Goal: Information Seeking & Learning: Compare options

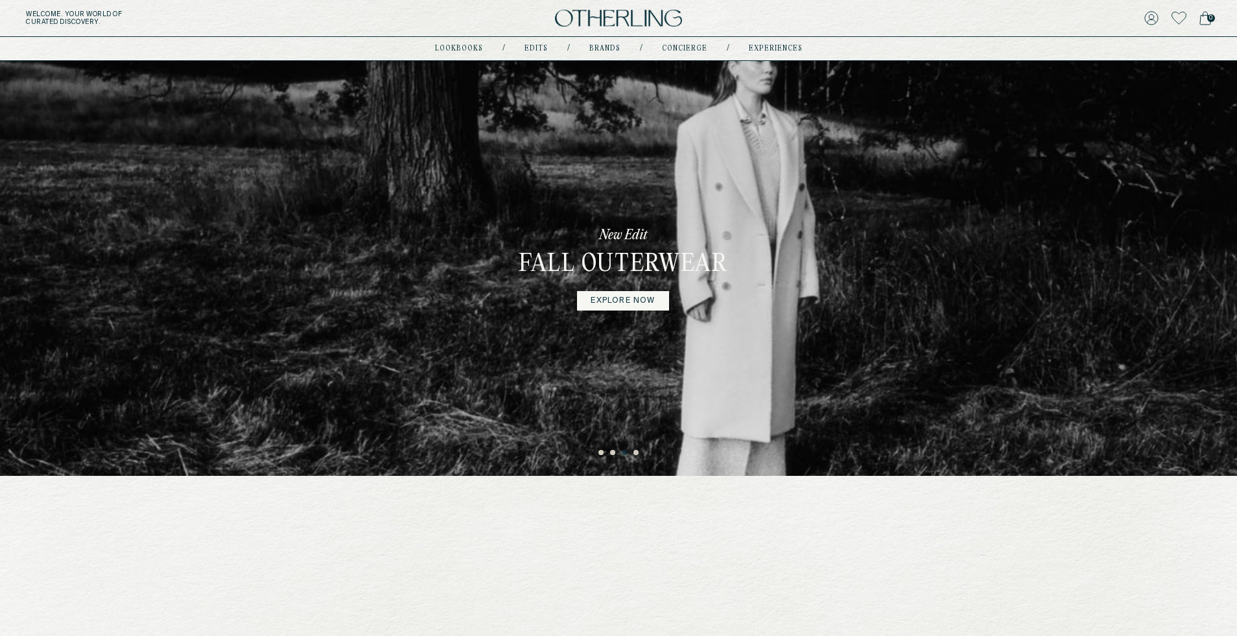
click at [473, 419] on div "New Edit Fall Outerwear explore now" at bounding box center [618, 268] width 1237 height 415
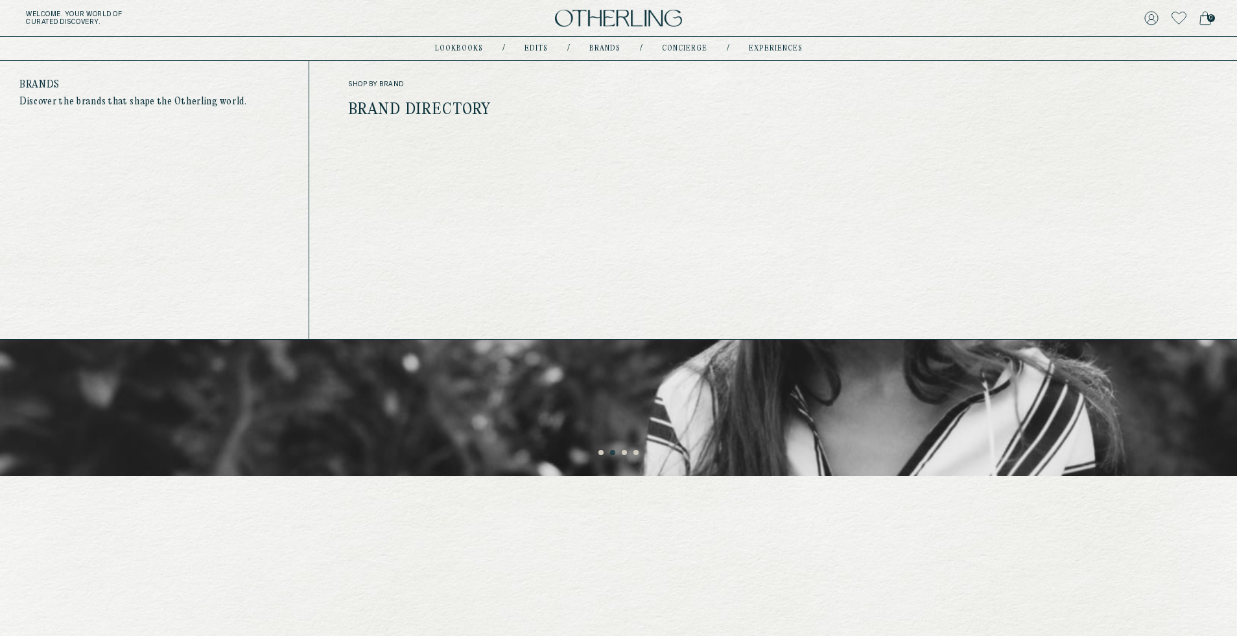
click at [451, 104] on link "Brand Directory" at bounding box center [419, 110] width 143 height 17
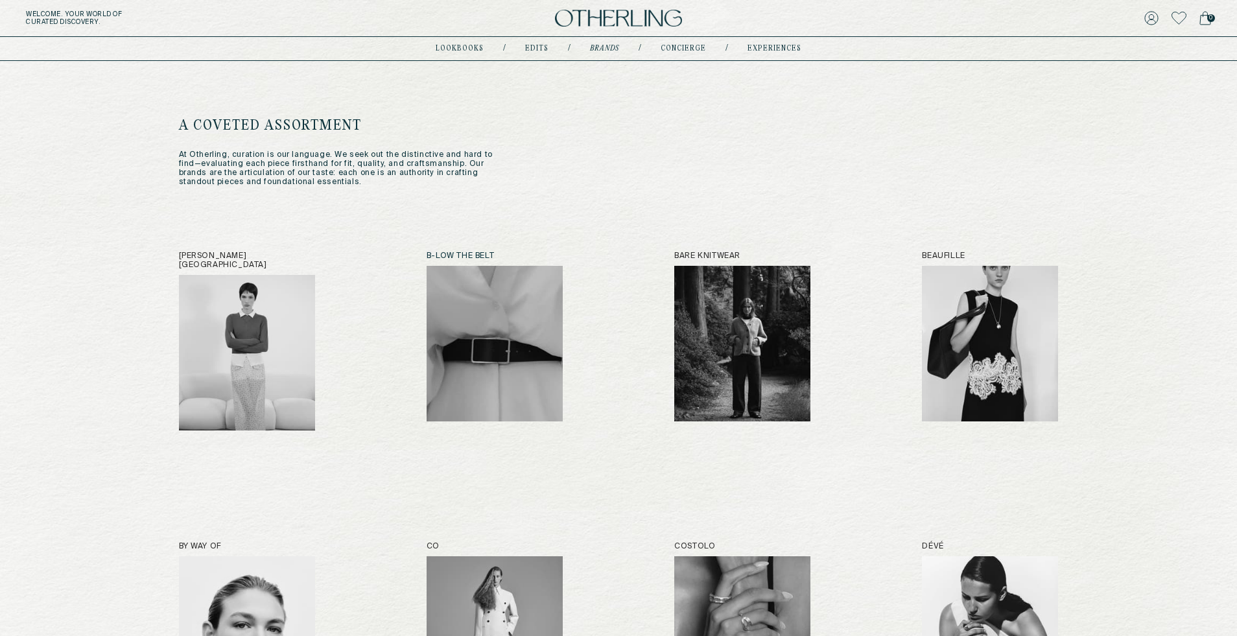
click at [473, 324] on img at bounding box center [495, 344] width 136 height 156
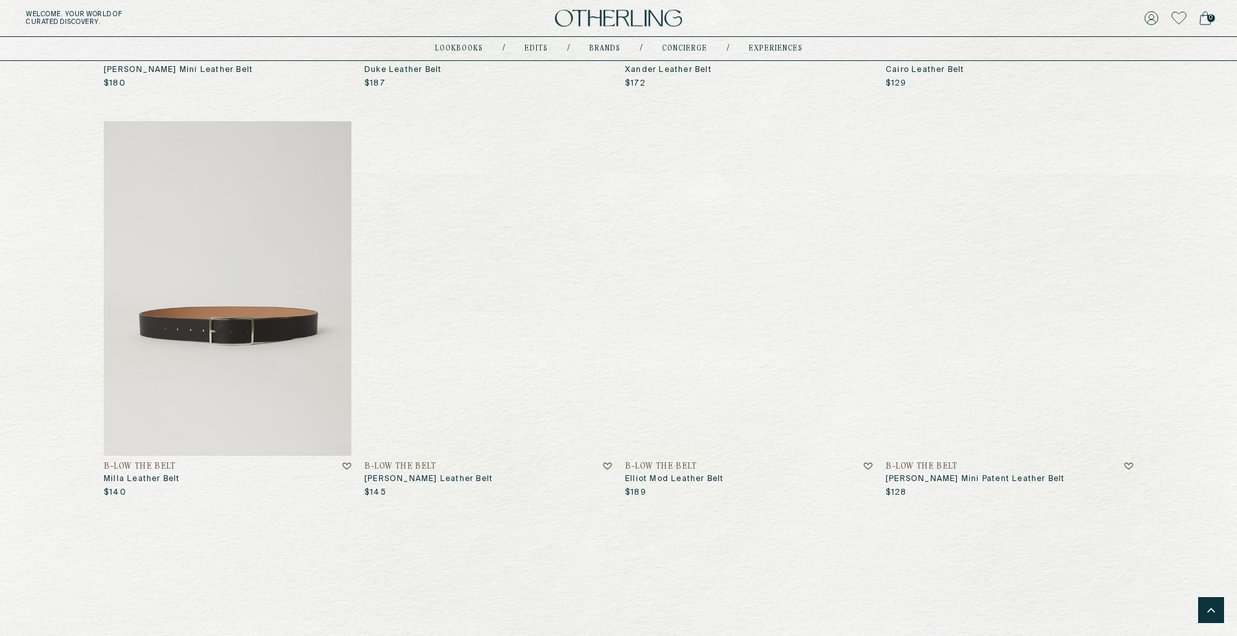
scroll to position [839, 0]
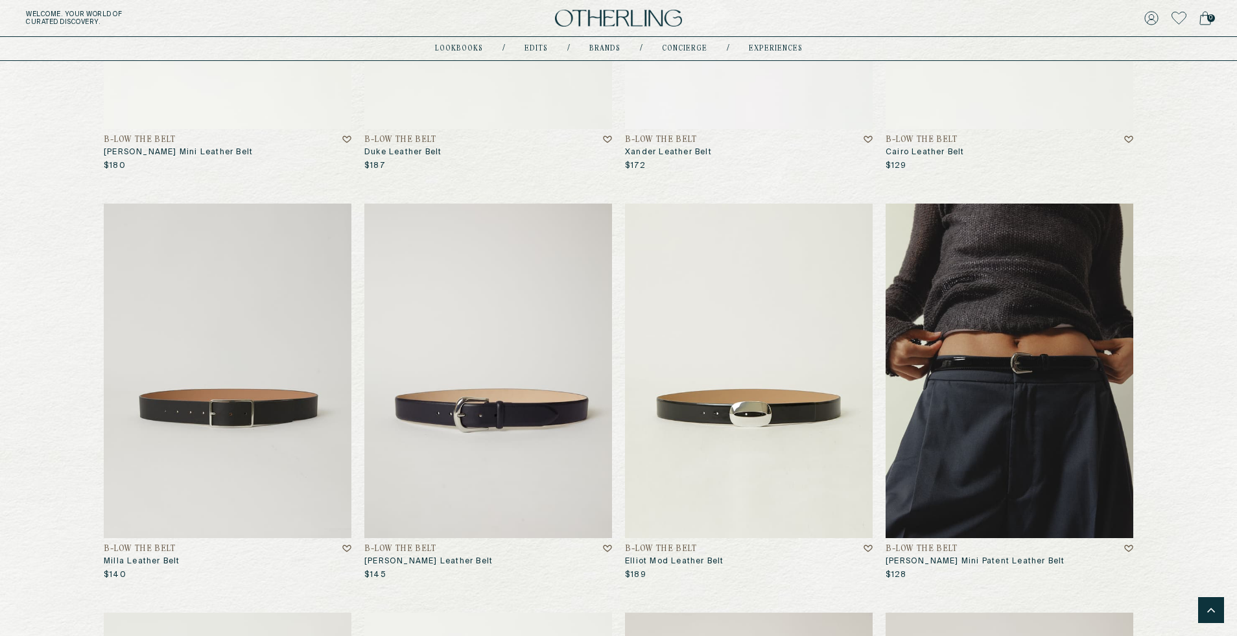
click at [1021, 449] on img at bounding box center [1010, 371] width 248 height 335
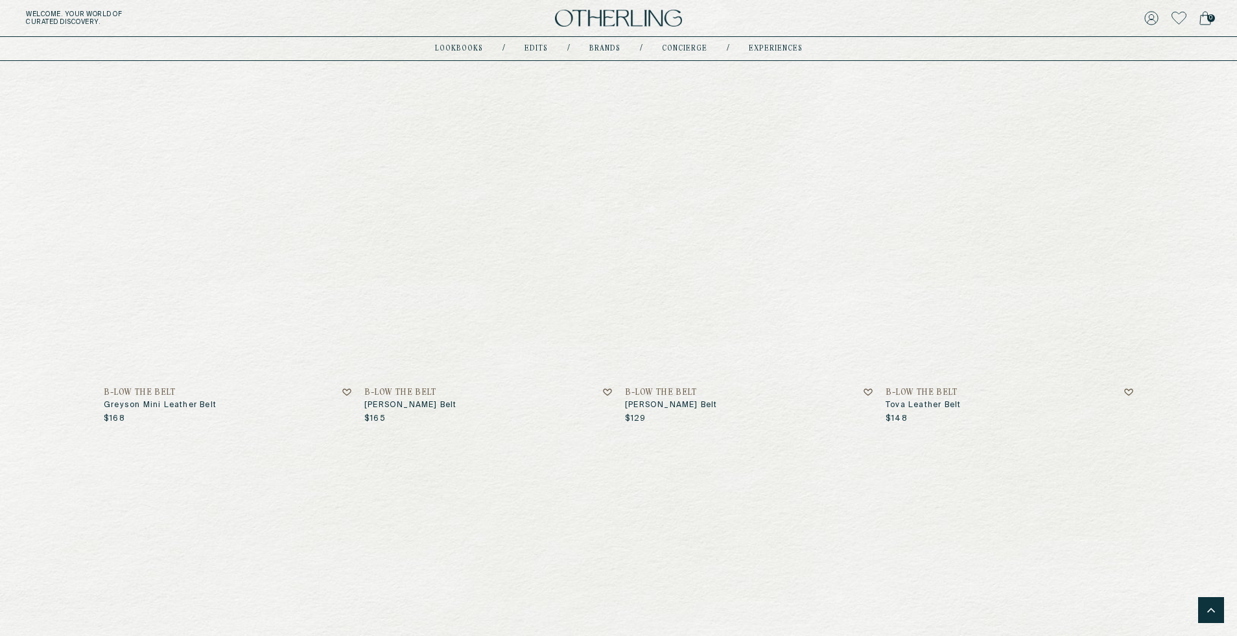
scroll to position [3430, 0]
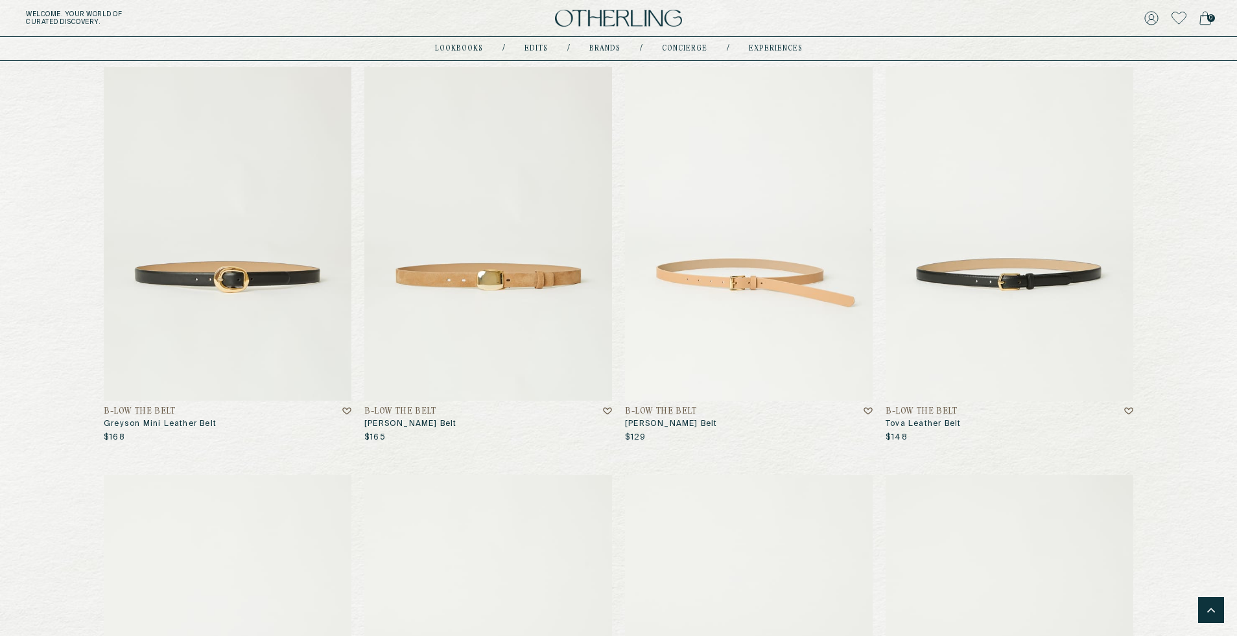
click at [779, 261] on img at bounding box center [749, 234] width 248 height 335
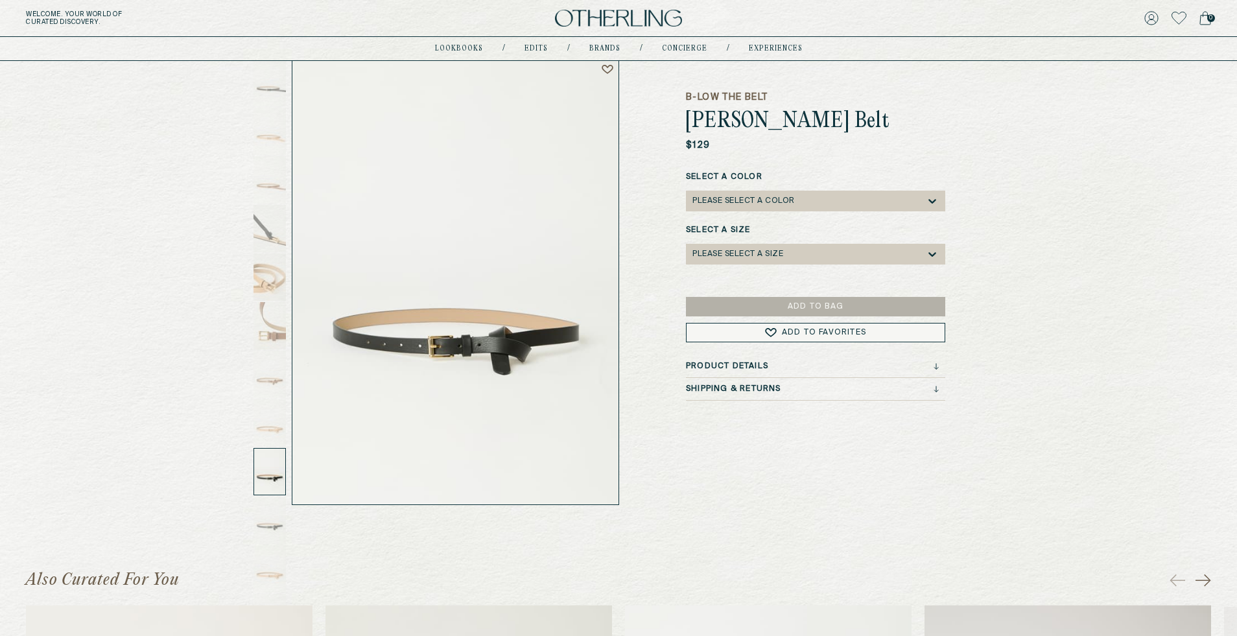
scroll to position [97, 0]
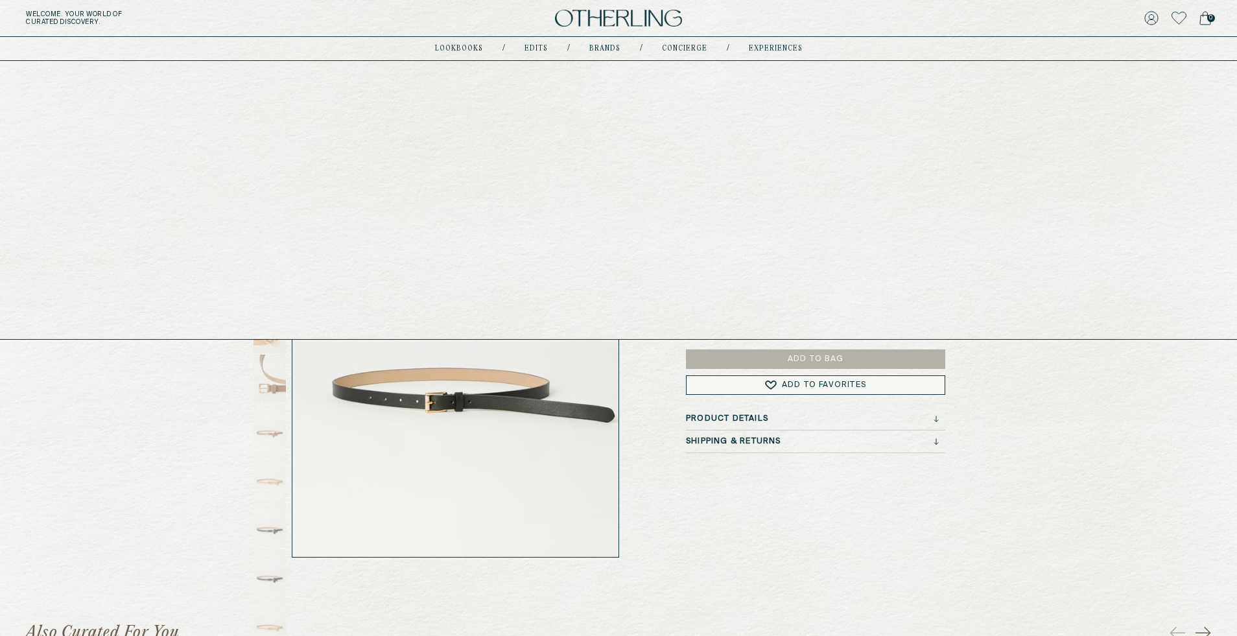
scroll to position [0, 0]
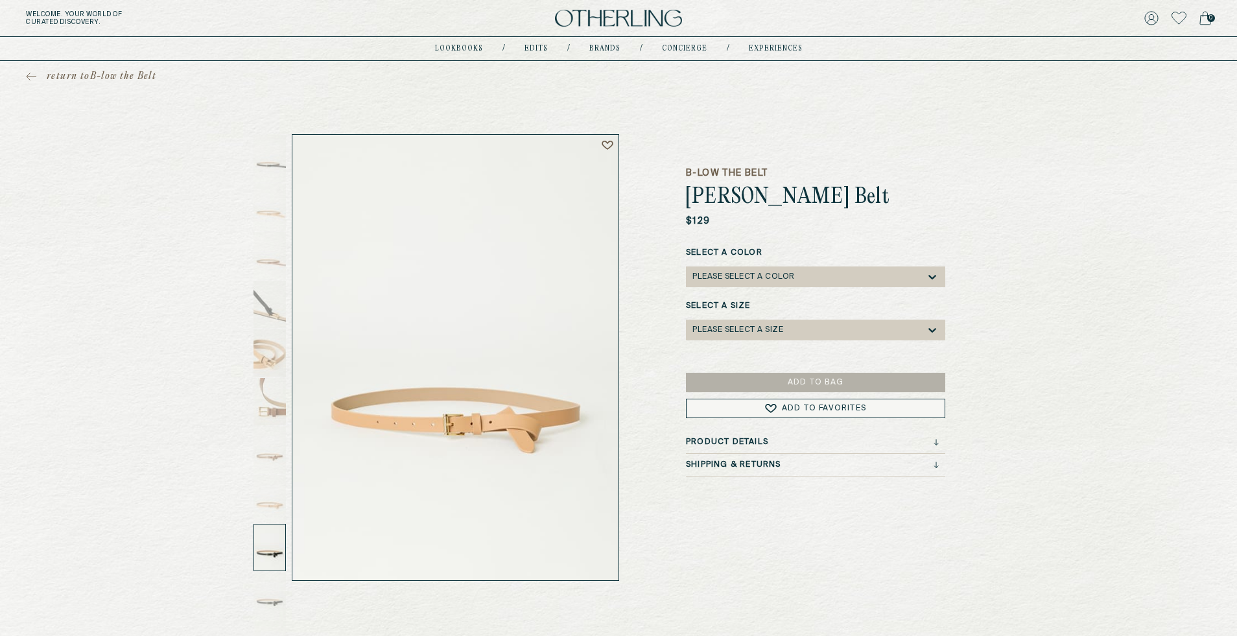
click at [763, 278] on div "Please select a Color" at bounding box center [744, 276] width 102 height 9
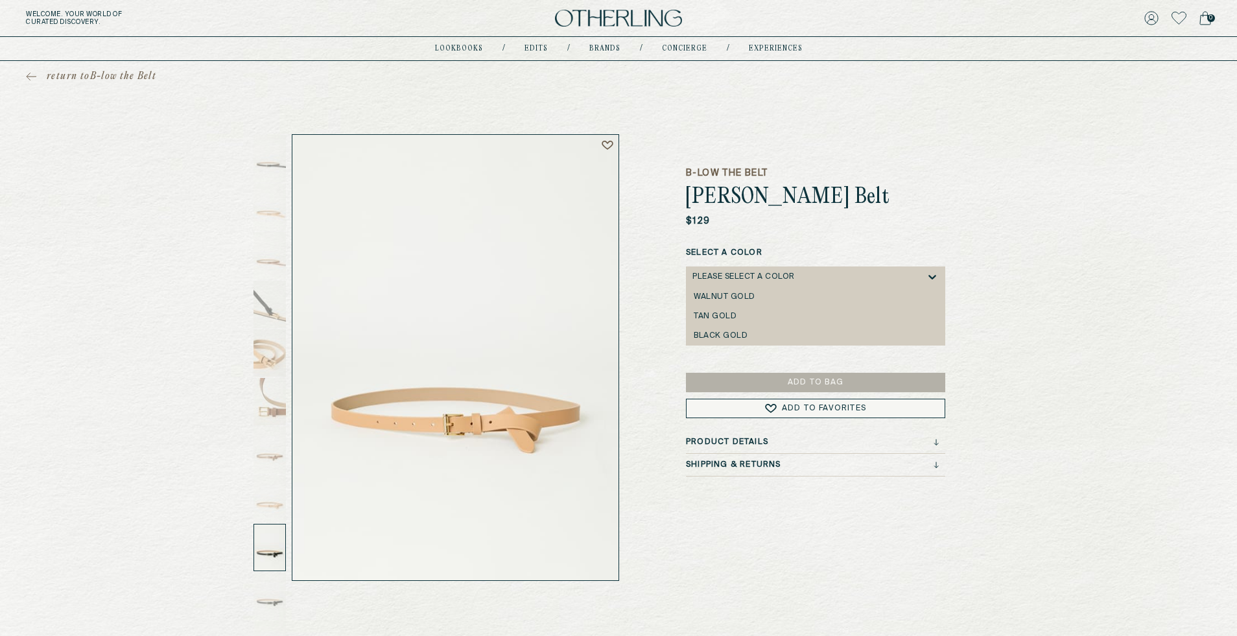
click at [743, 347] on div "Select a Color Black Gold, 3 of 3. 3 results available. Use Up and Down to choo…" at bounding box center [815, 300] width 259 height 106
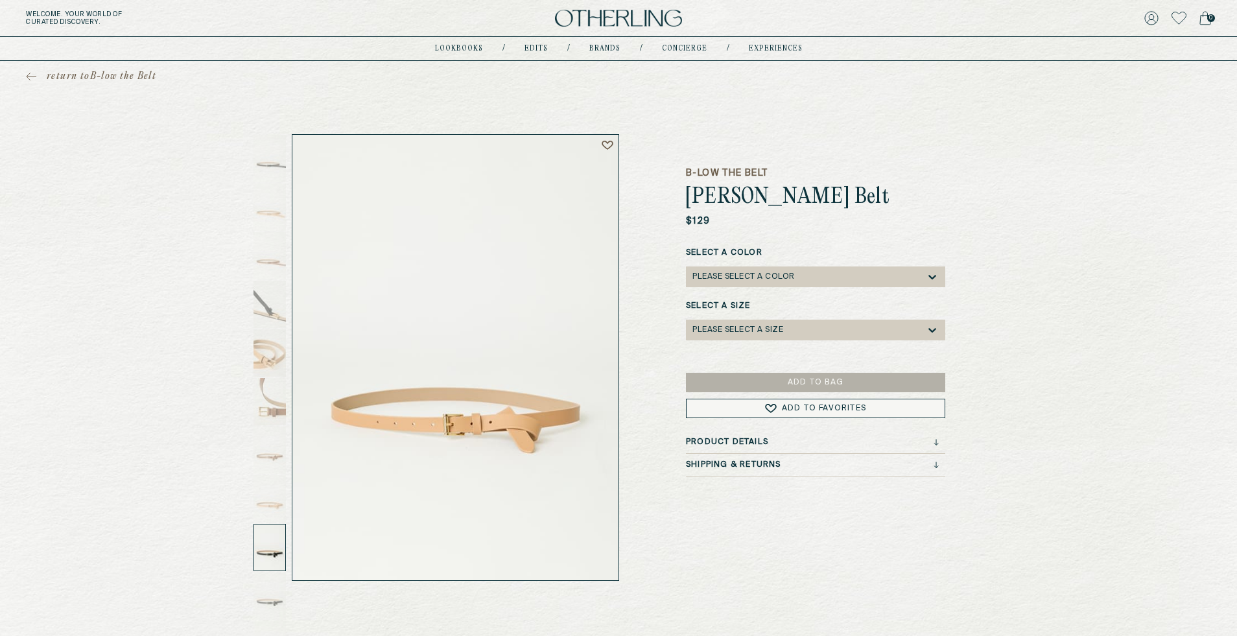
click at [748, 281] on div "Please select a Color" at bounding box center [744, 276] width 102 height 9
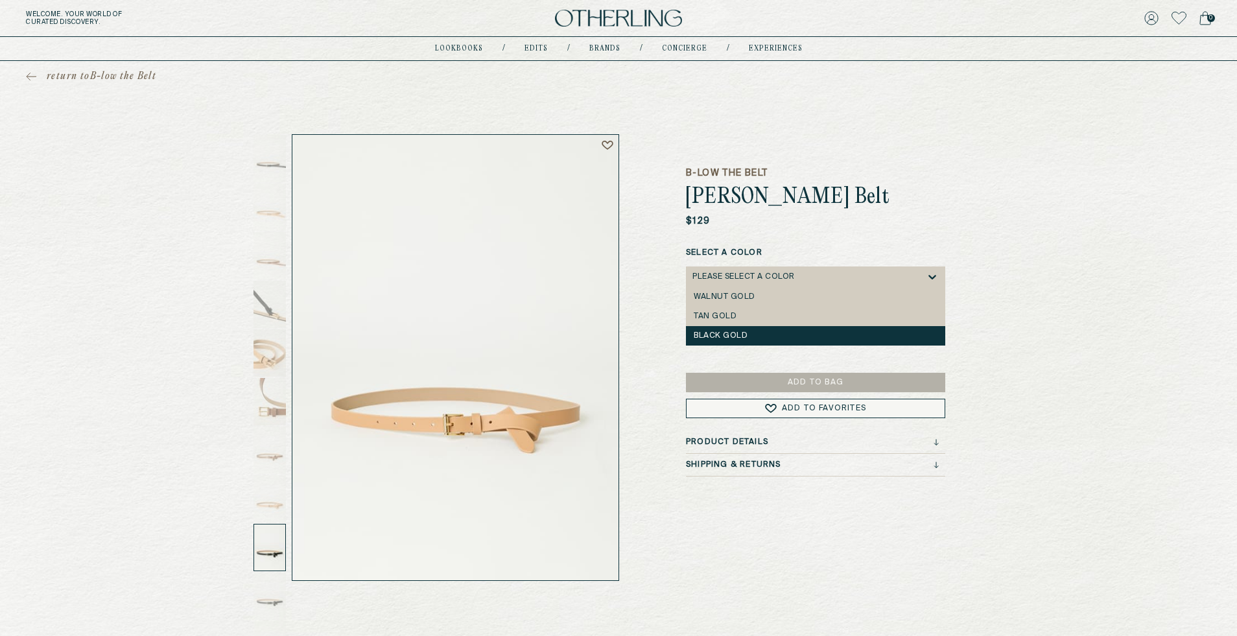
click at [744, 335] on div "Black Gold" at bounding box center [816, 335] width 244 height 9
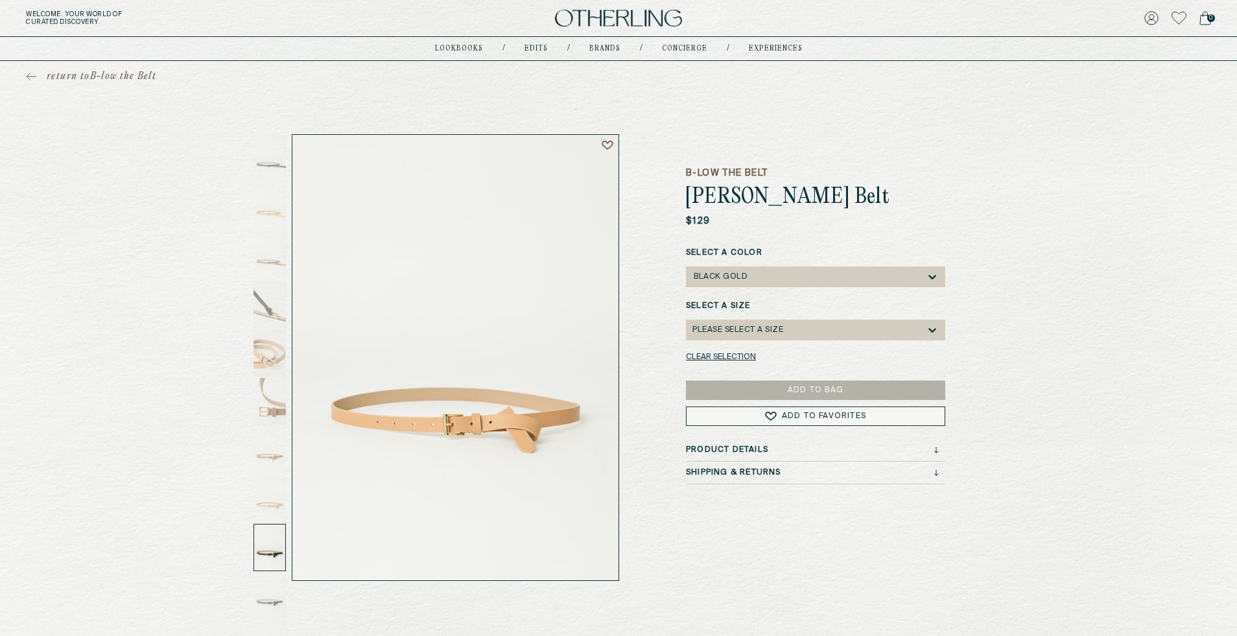
click at [761, 331] on div "Please select a Size" at bounding box center [738, 330] width 91 height 9
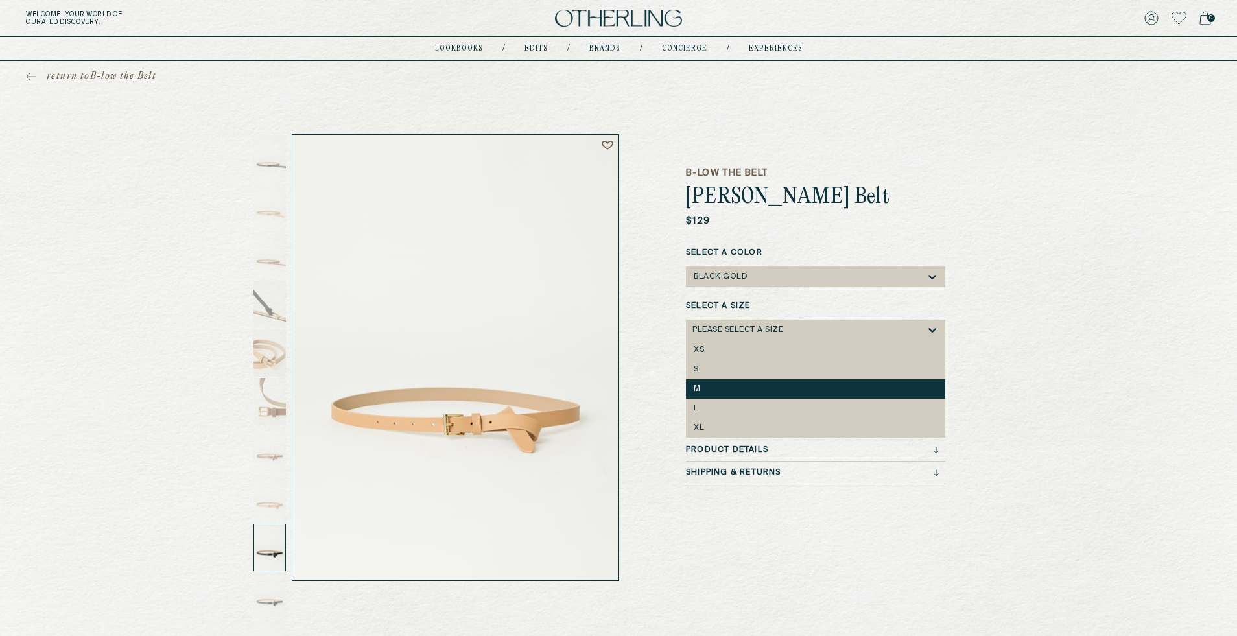
click at [739, 380] on div "M" at bounding box center [815, 388] width 259 height 19
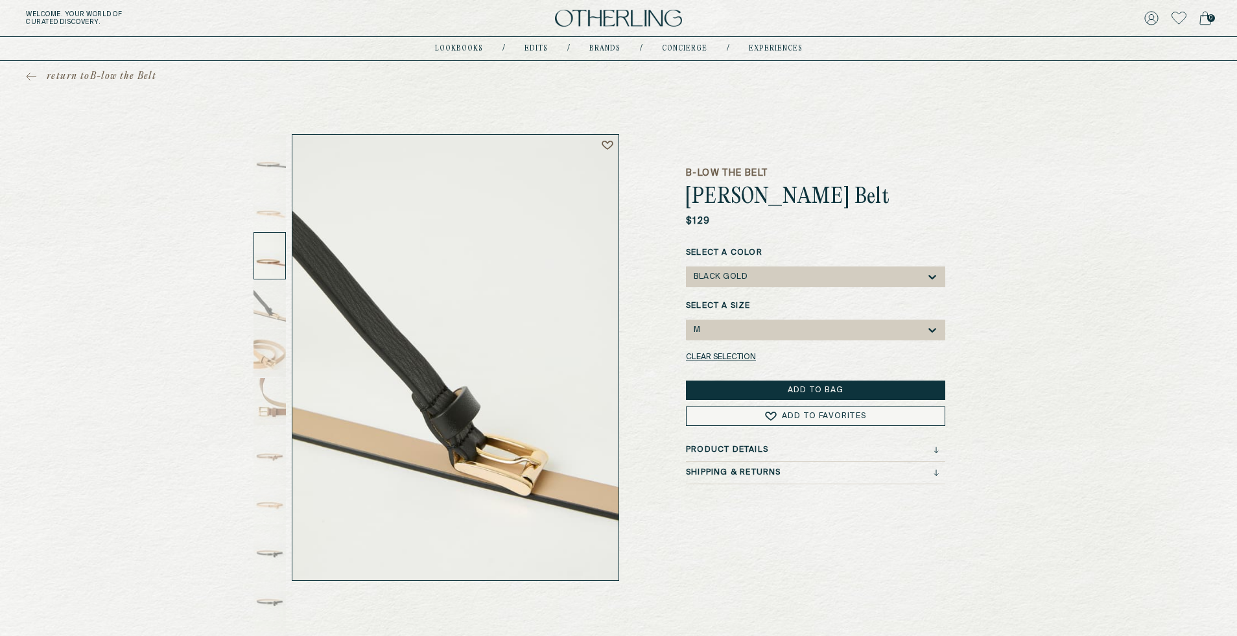
click at [261, 244] on div at bounding box center [270, 255] width 32 height 47
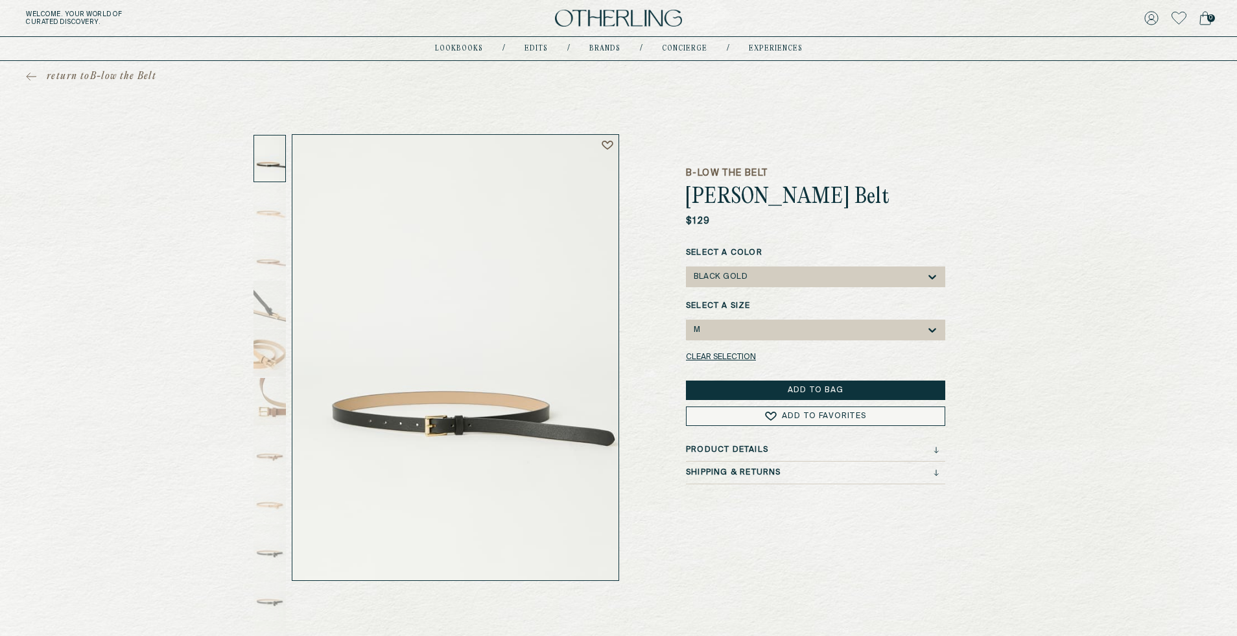
click at [268, 165] on div at bounding box center [270, 158] width 32 height 47
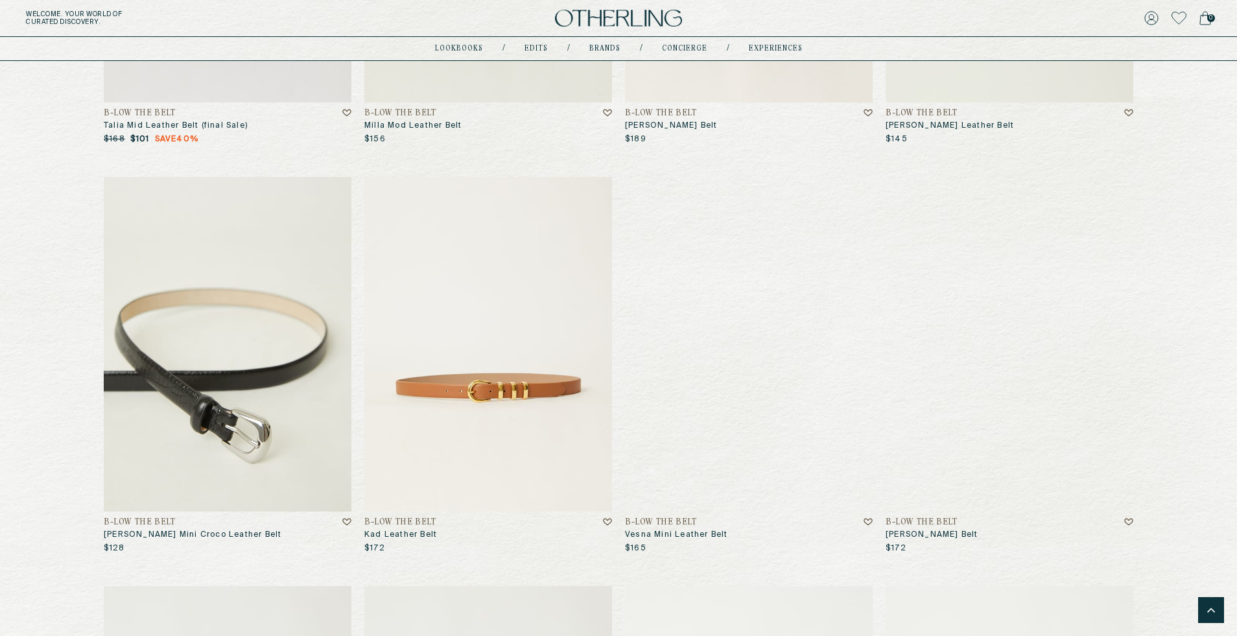
scroll to position [2100, 0]
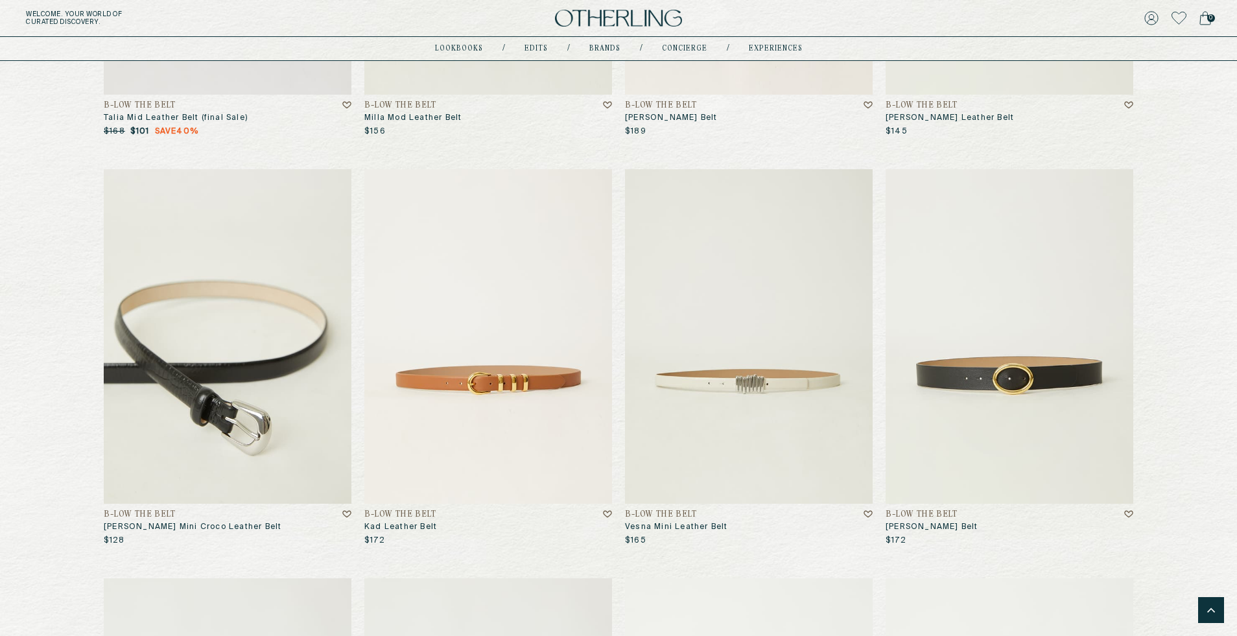
click at [210, 333] on img at bounding box center [228, 336] width 248 height 335
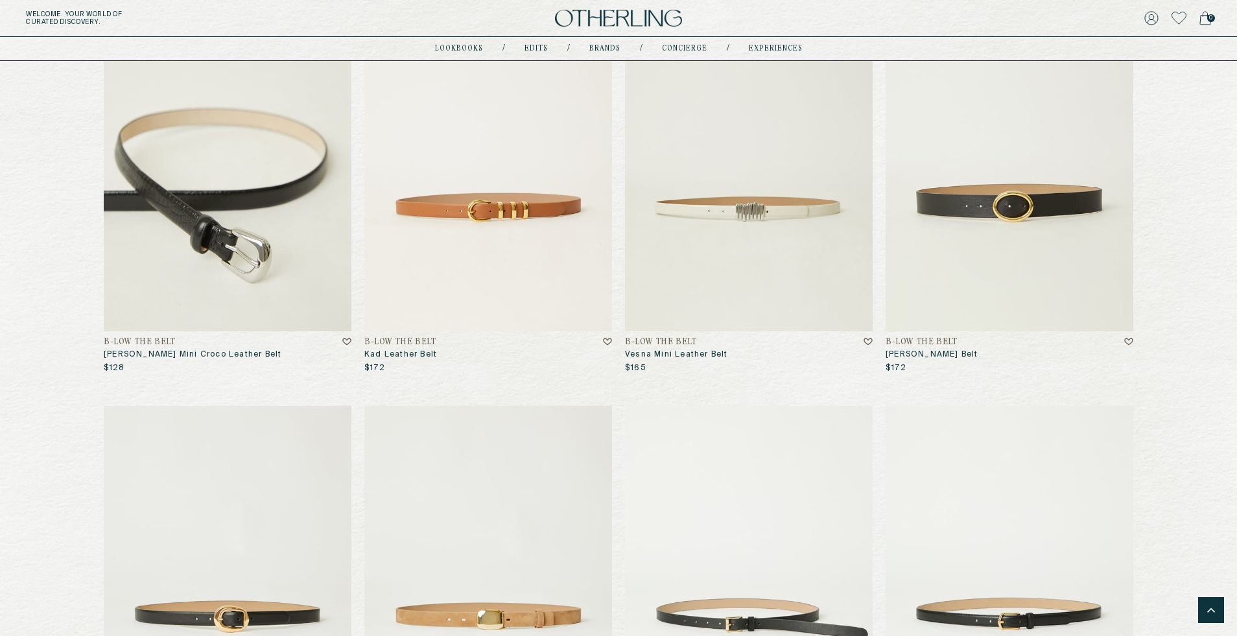
scroll to position [2268, 0]
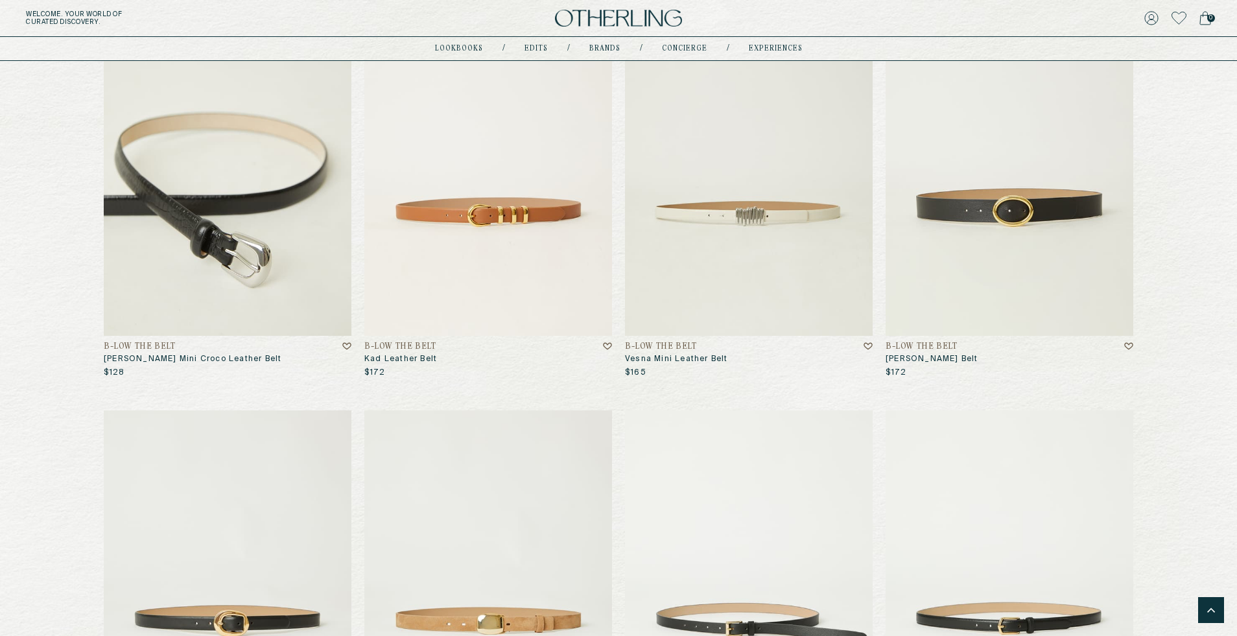
click at [225, 209] on img at bounding box center [228, 168] width 248 height 335
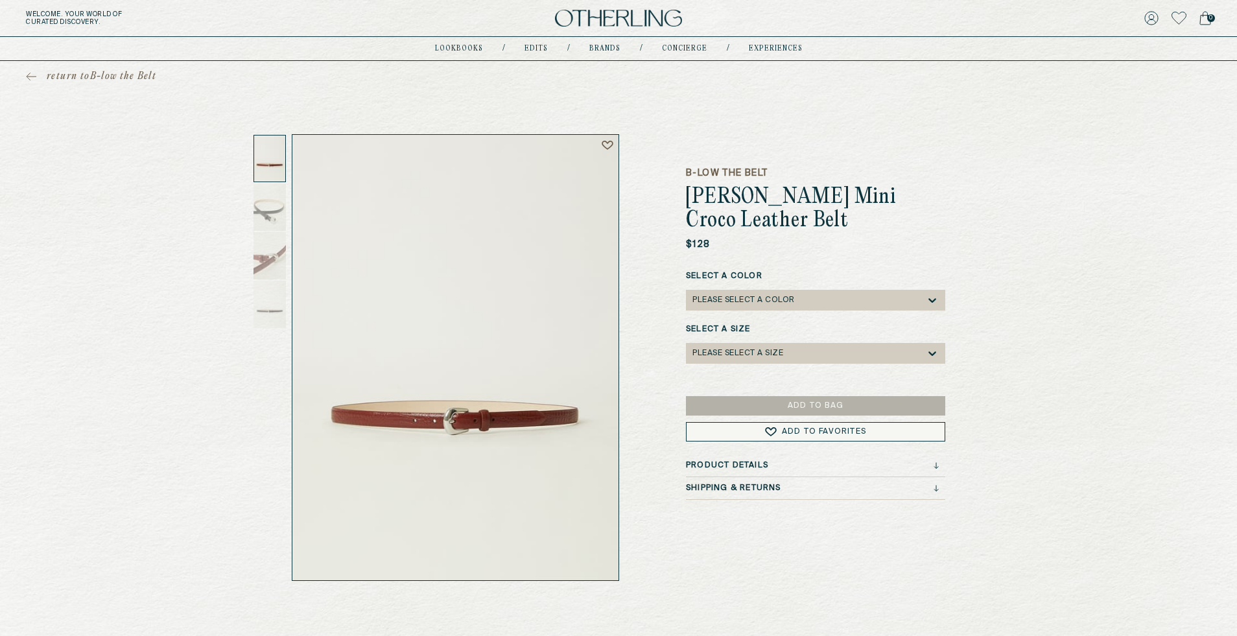
drag, startPoint x: 718, startPoint y: 187, endPoint x: 910, endPoint y: 233, distance: 198.0
click at [910, 233] on h1 "Kennedy Mini Croco Leather Belt" at bounding box center [815, 209] width 259 height 47
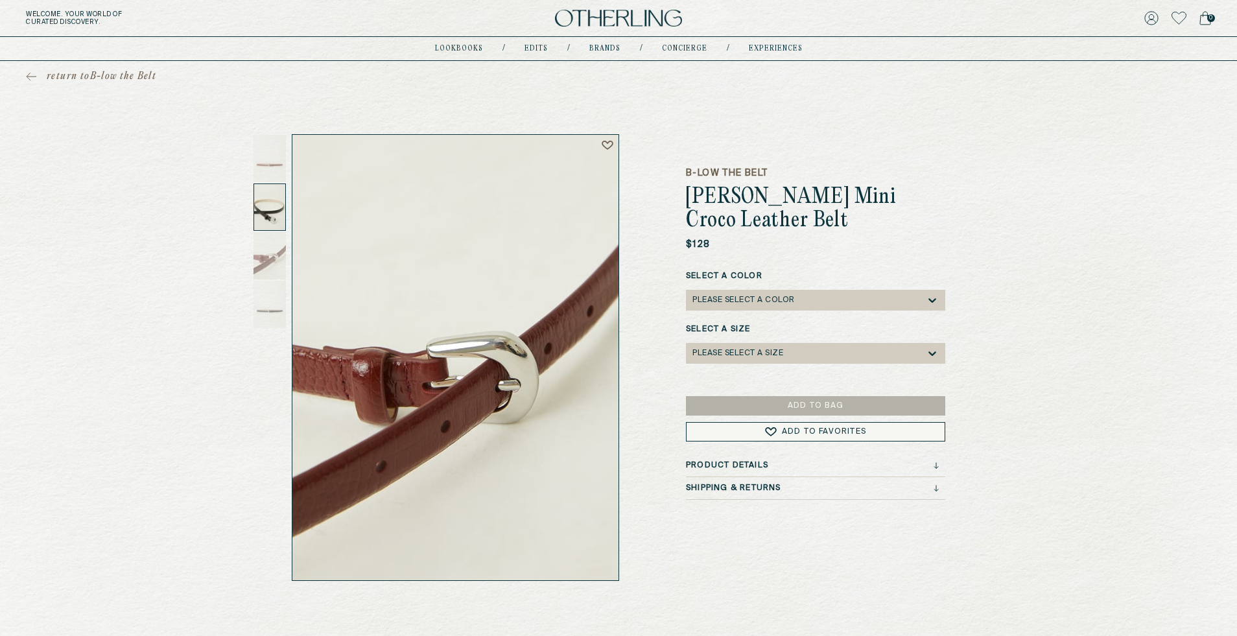
click at [268, 213] on div at bounding box center [270, 207] width 32 height 47
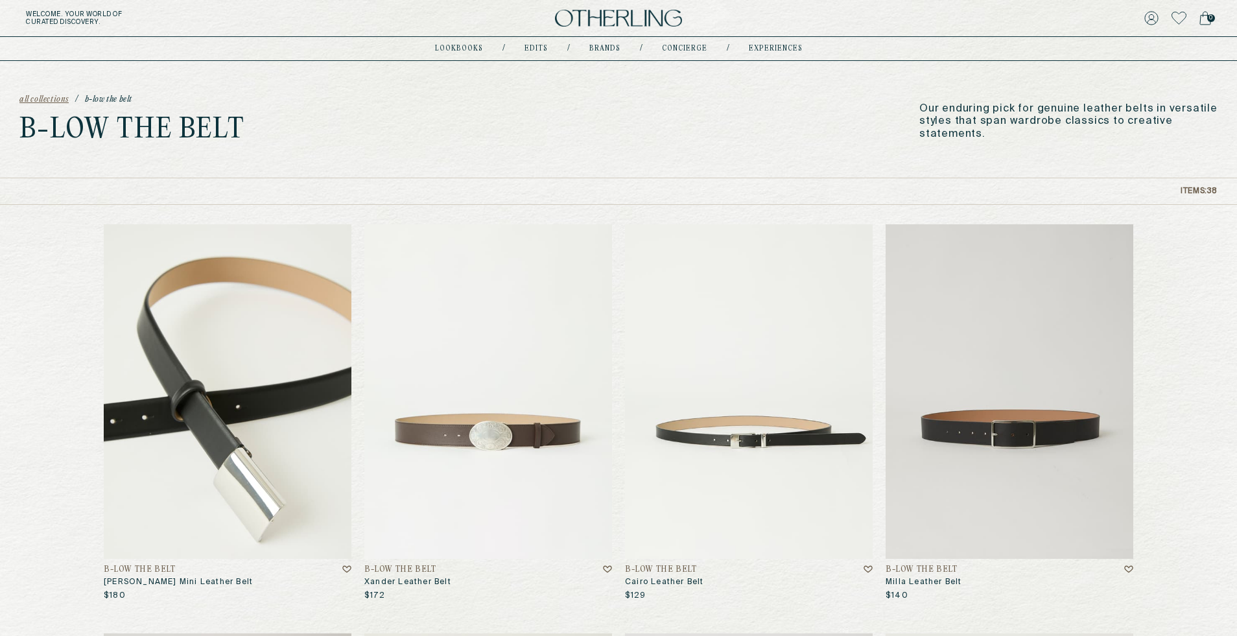
click at [143, 320] on img at bounding box center [228, 391] width 248 height 335
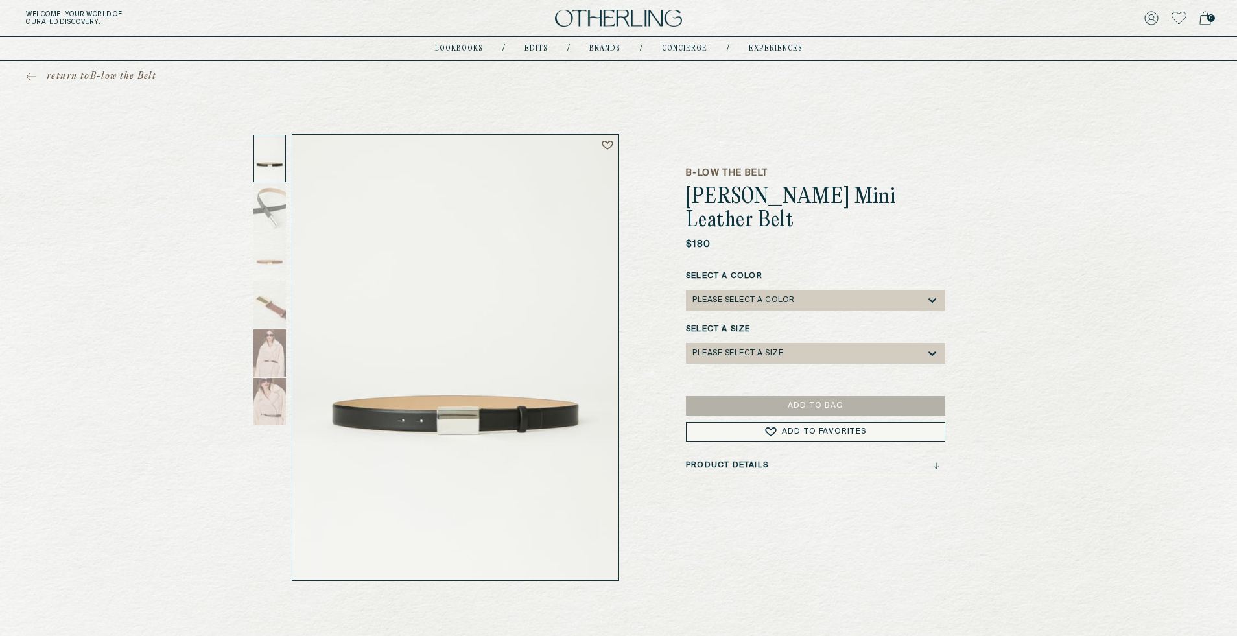
drag, startPoint x: 671, startPoint y: 199, endPoint x: 910, endPoint y: 219, distance: 240.1
click at [917, 222] on div "B-low the Belt Mason Mini Leather Belt $180 Select a Color Please select a Colo…" at bounding box center [618, 357] width 674 height 447
click at [877, 238] on div "$180" at bounding box center [815, 244] width 259 height 13
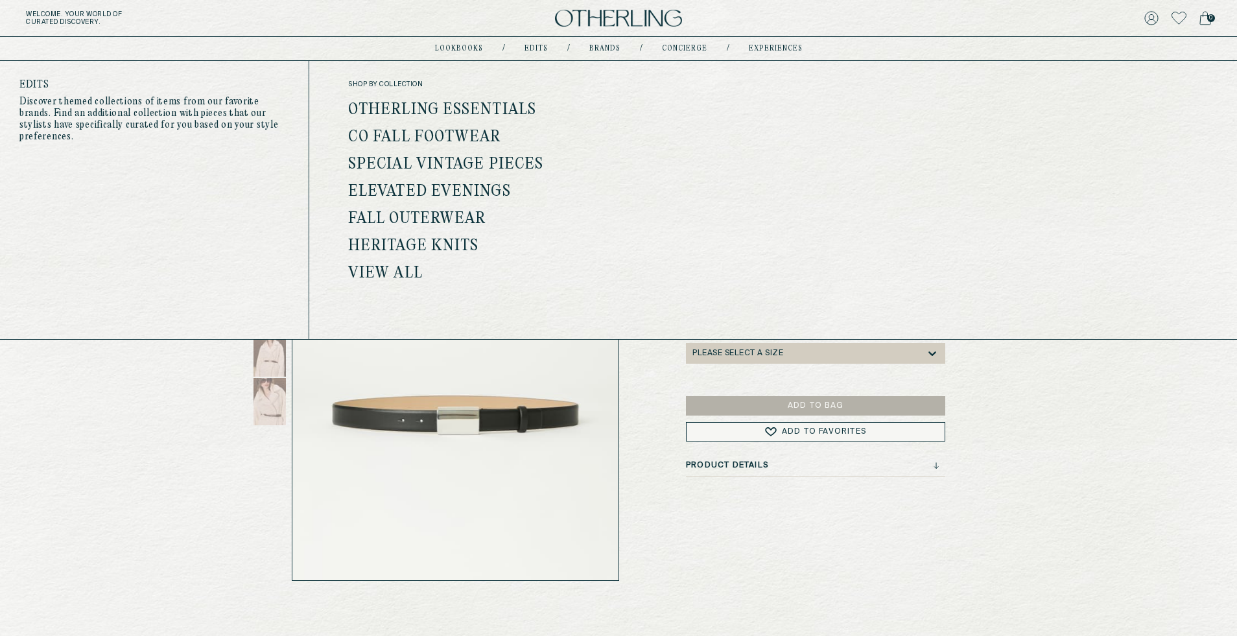
click at [515, 163] on link "Special Vintage Pieces" at bounding box center [445, 164] width 195 height 17
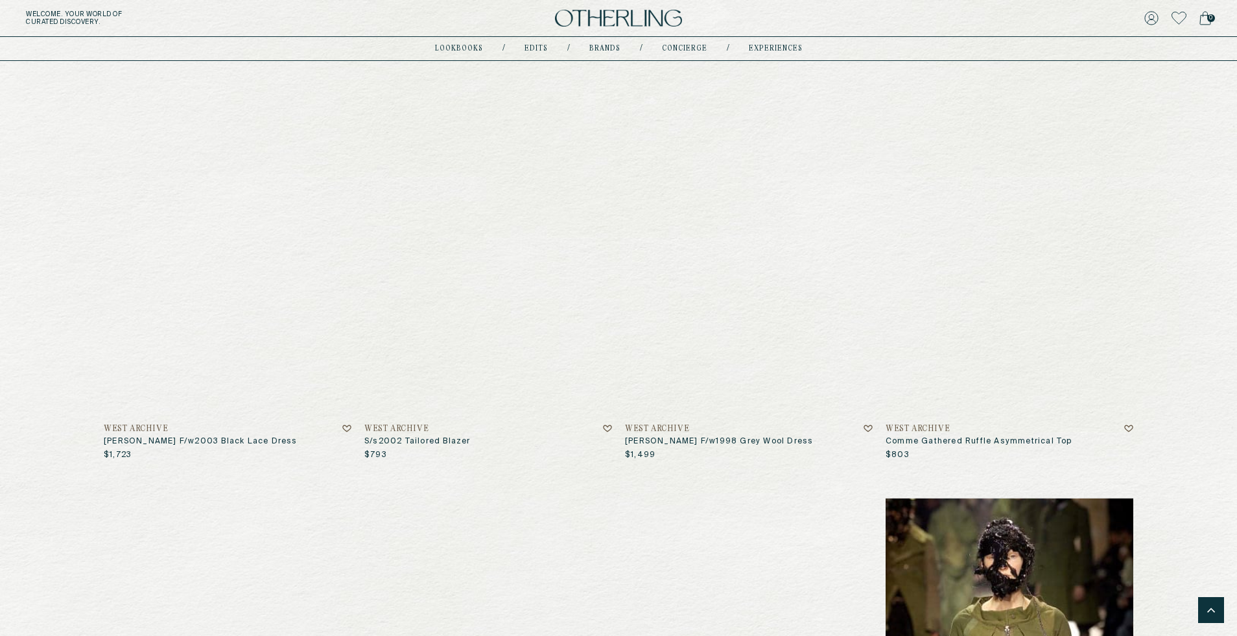
scroll to position [1404, 0]
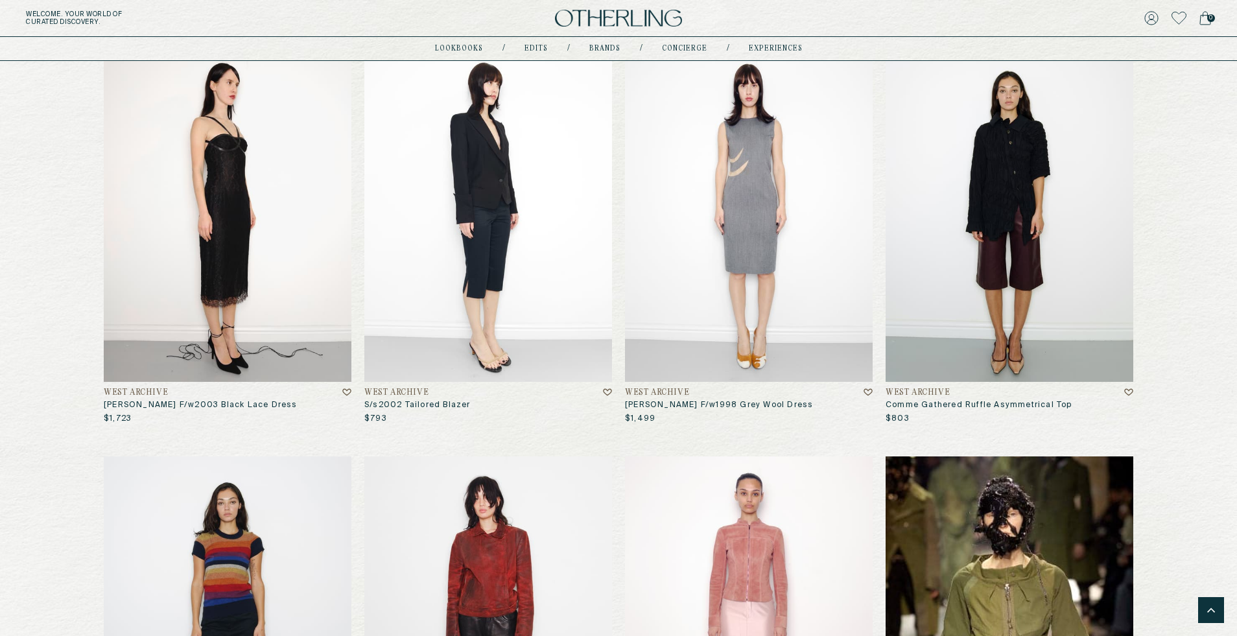
click at [220, 224] on img at bounding box center [228, 214] width 248 height 335
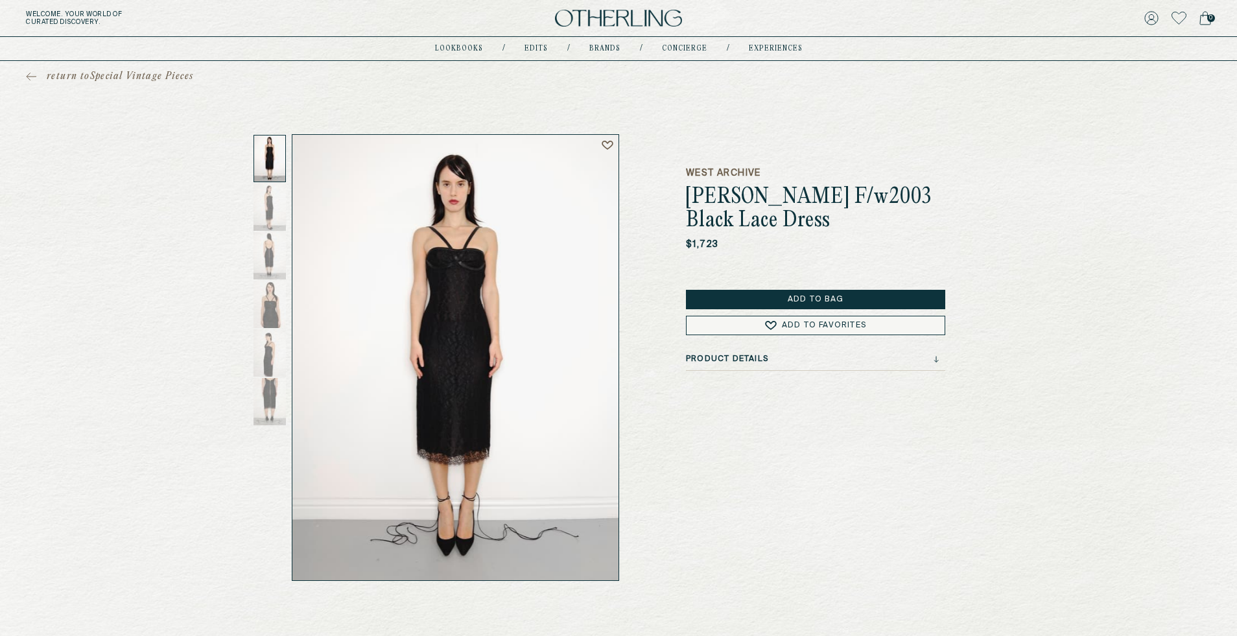
click at [877, 367] on div "Product Details" at bounding box center [815, 363] width 259 height 16
click at [921, 359] on div "Product Details" at bounding box center [812, 359] width 253 height 9
drag, startPoint x: 674, startPoint y: 409, endPoint x: 886, endPoint y: 409, distance: 212.1
click at [886, 409] on div "West Archive Alexander Mcqueen F/w2003 Black Lace Dress $1,723 Add to Bag Add t…" at bounding box center [618, 357] width 674 height 447
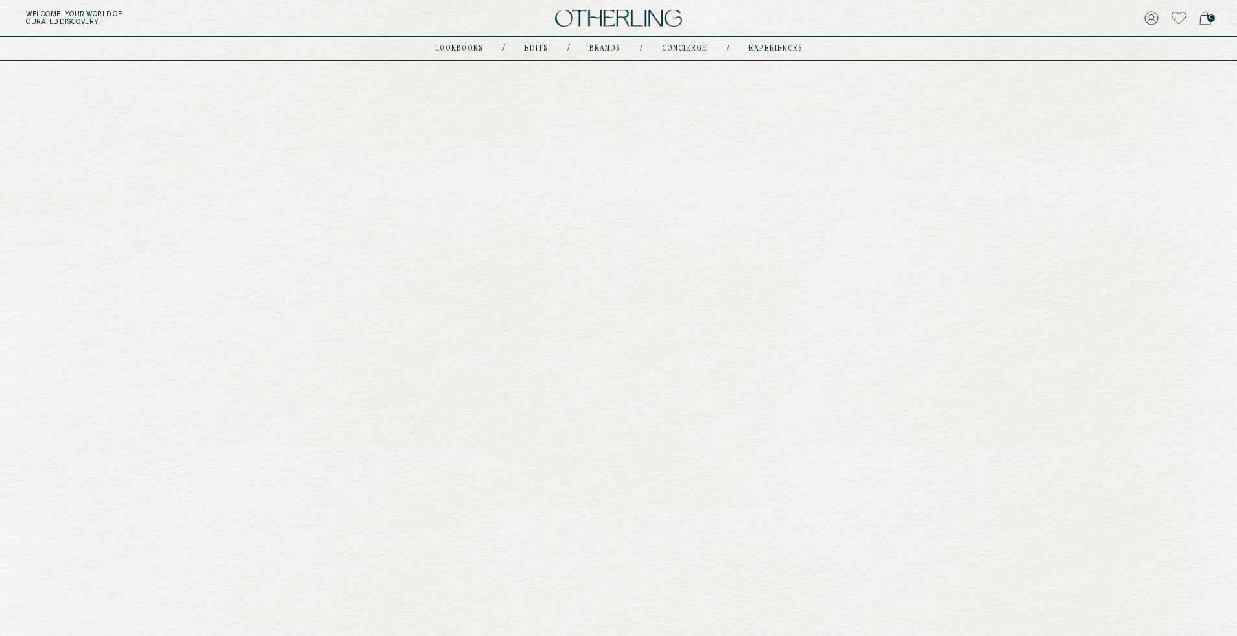
scroll to position [1404, 0]
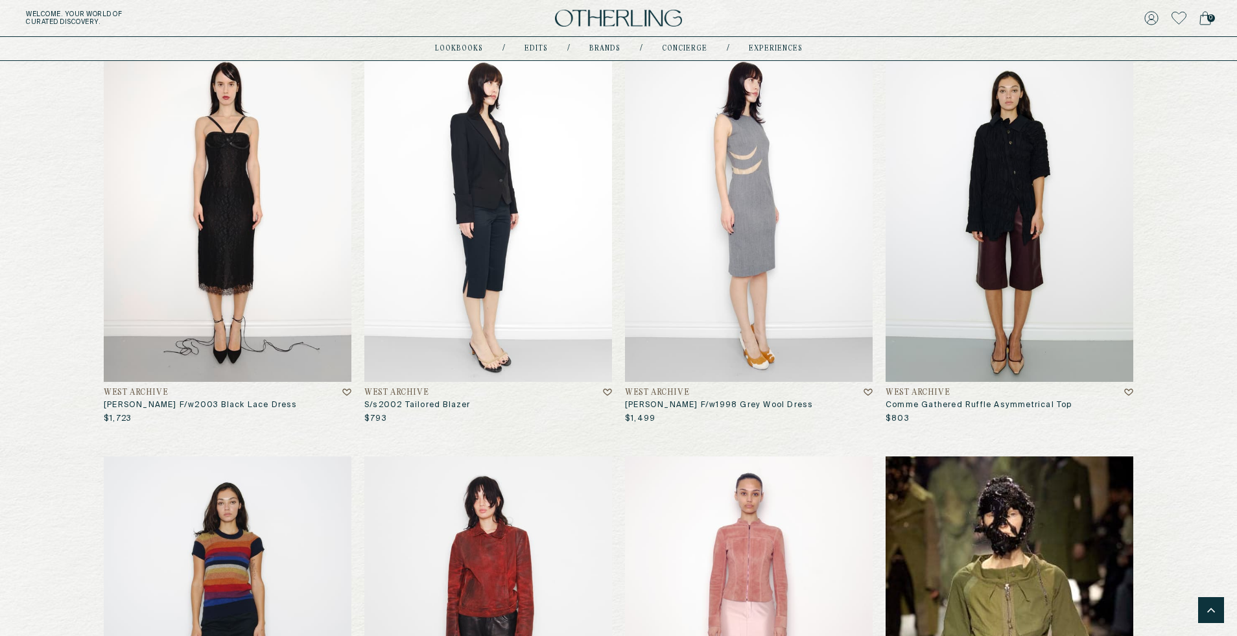
click at [777, 196] on img at bounding box center [749, 214] width 248 height 335
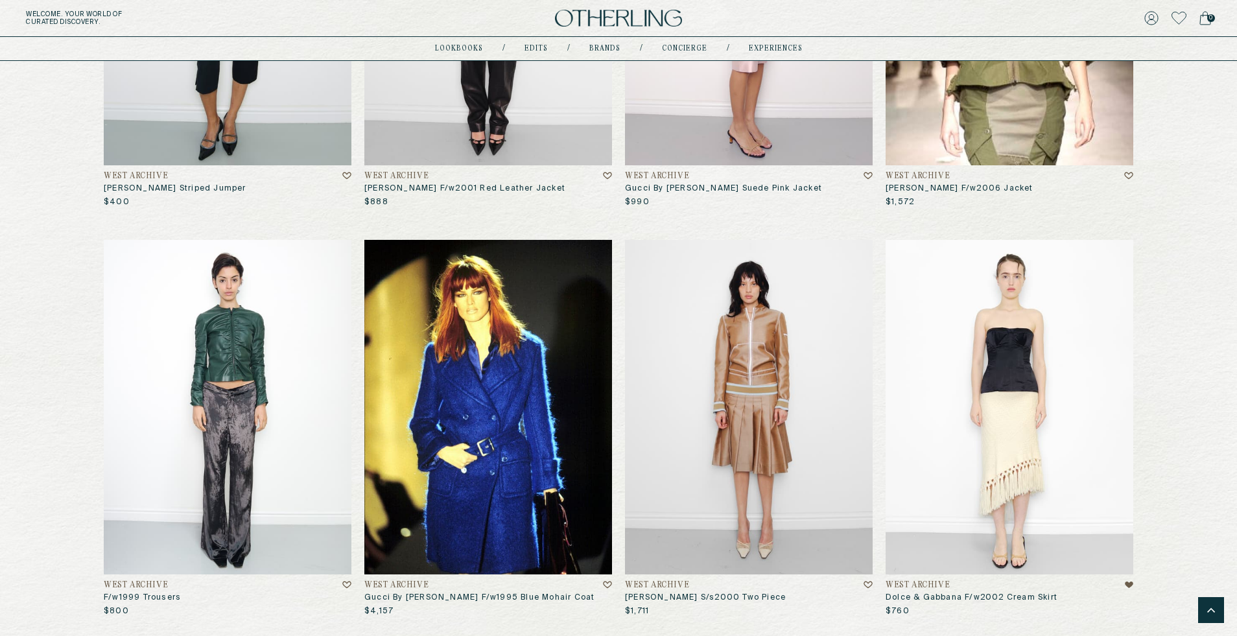
scroll to position [2057, 0]
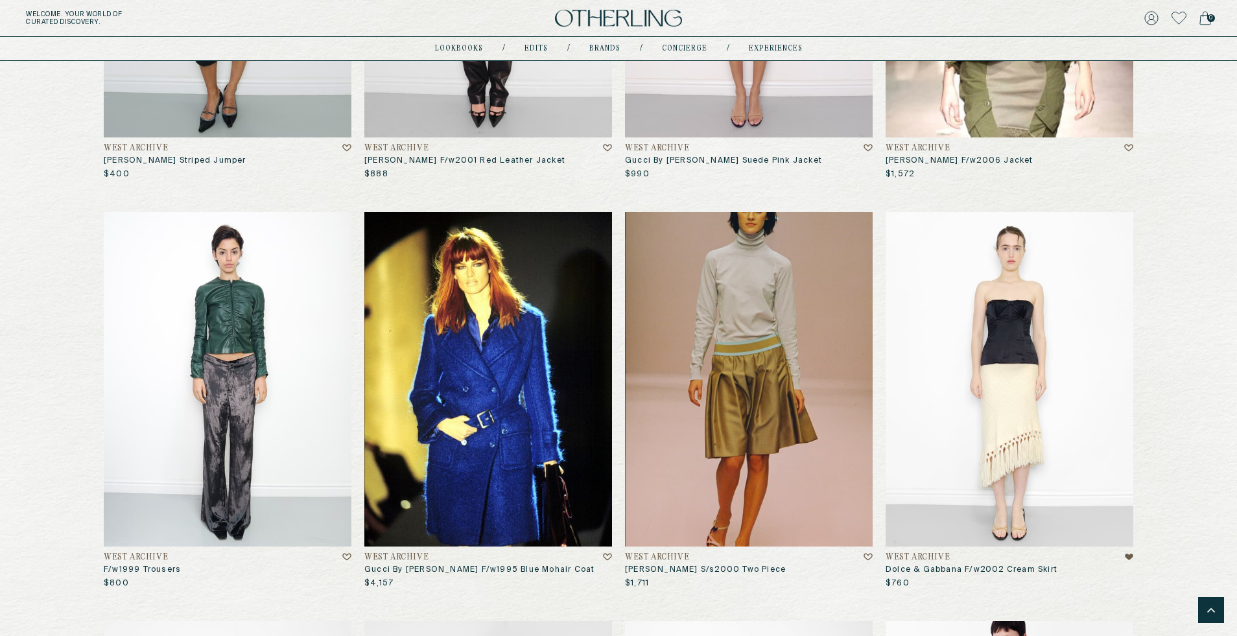
click at [791, 327] on img at bounding box center [749, 379] width 248 height 335
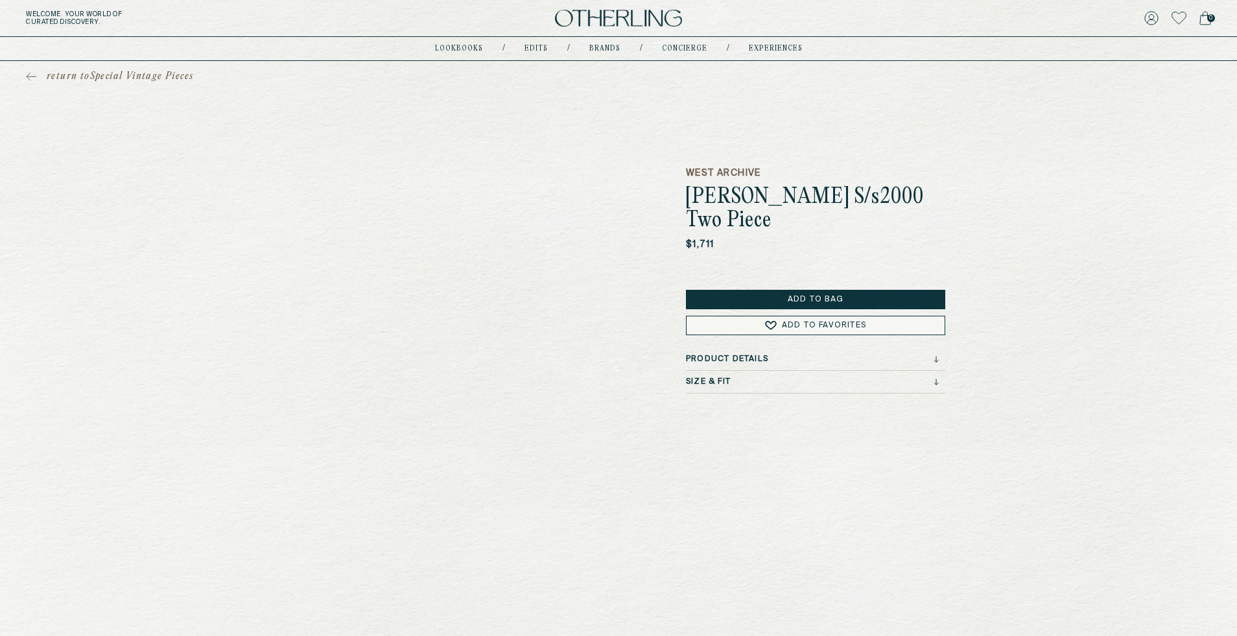
click at [779, 377] on div "Size & Fit" at bounding box center [812, 381] width 253 height 9
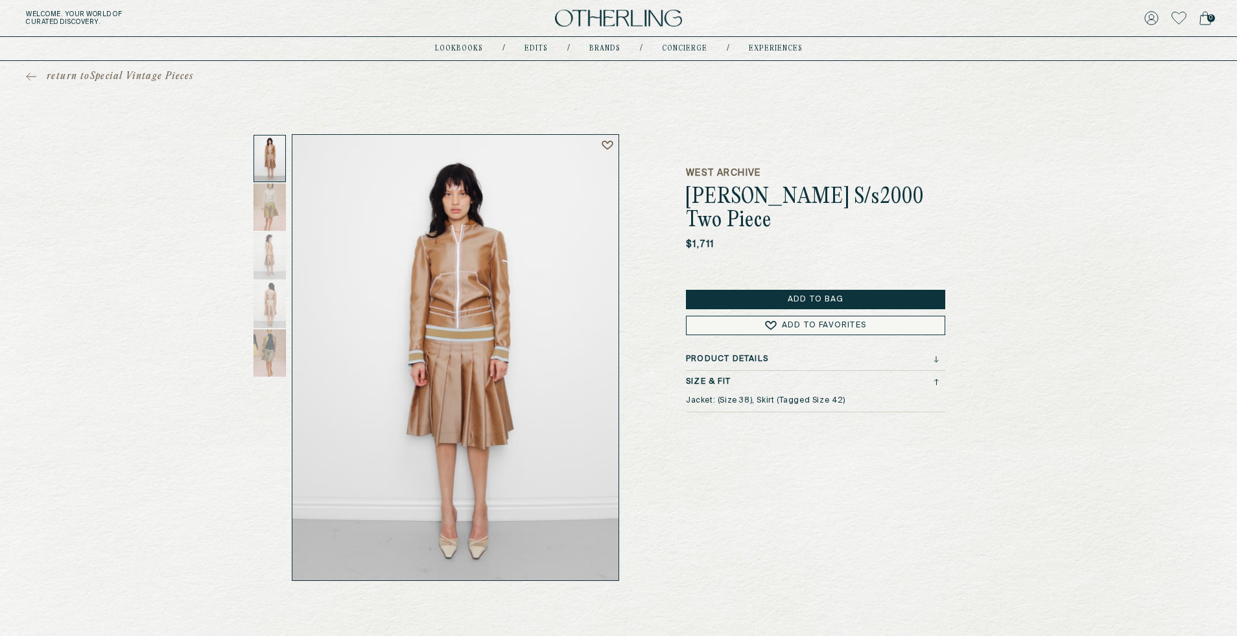
drag, startPoint x: 669, startPoint y: 378, endPoint x: 940, endPoint y: 378, distance: 271.1
click at [940, 378] on div "West Archive Miu Miu S/s2000 Two Piece $1,711 Add to Bag Add to Favorites Produ…" at bounding box center [618, 357] width 674 height 447
click at [829, 420] on div "West Archive Miu Miu S/s2000 Two Piece $1,711 Add to Bag Add to Favorites Produ…" at bounding box center [815, 357] width 259 height 447
click at [754, 355] on h3 "Product Details" at bounding box center [727, 359] width 82 height 9
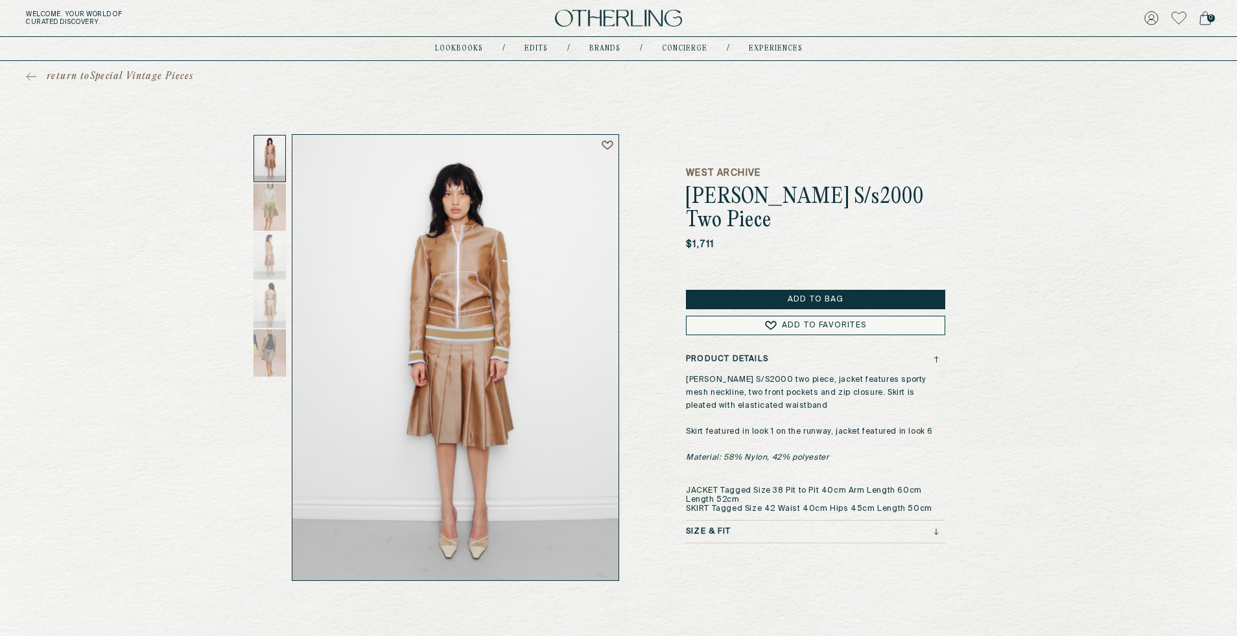
scroll to position [5, 0]
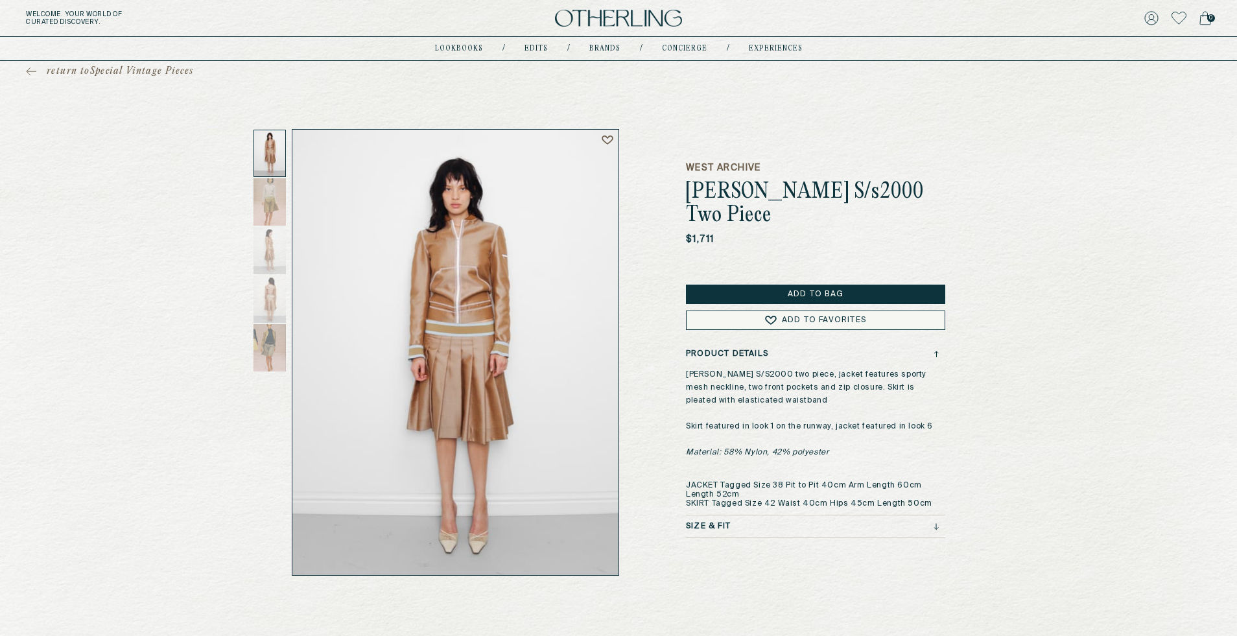
click at [750, 471] on p "Miu Miu S/S2000 two piece, jacket features sporty mesh neckline, two front pock…" at bounding box center [812, 438] width 253 height 140
drag, startPoint x: 685, startPoint y: 458, endPoint x: 1030, endPoint y: 505, distance: 348.1
click at [1030, 505] on div "return to Special Vintage Pieces West Archive Miu Miu S/s2000 Two Piece $1,711 …" at bounding box center [618, 316] width 1237 height 520
click at [890, 522] on div "Size & Fit" at bounding box center [812, 526] width 253 height 9
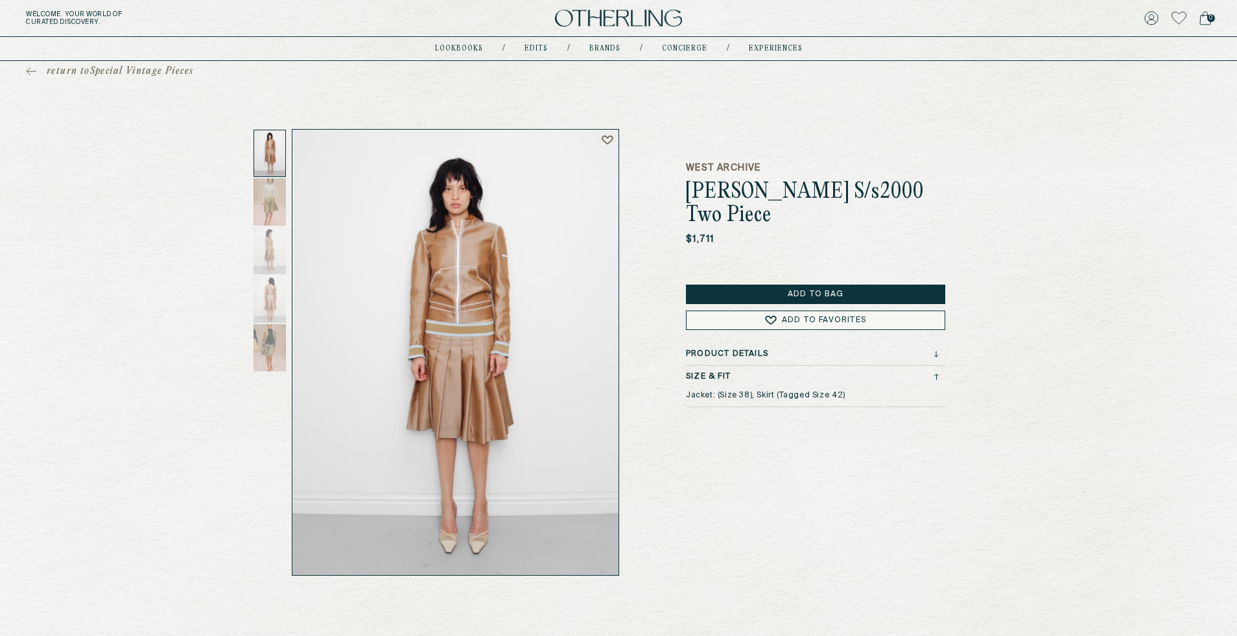
click at [739, 350] on h3 "Product Details" at bounding box center [727, 354] width 82 height 9
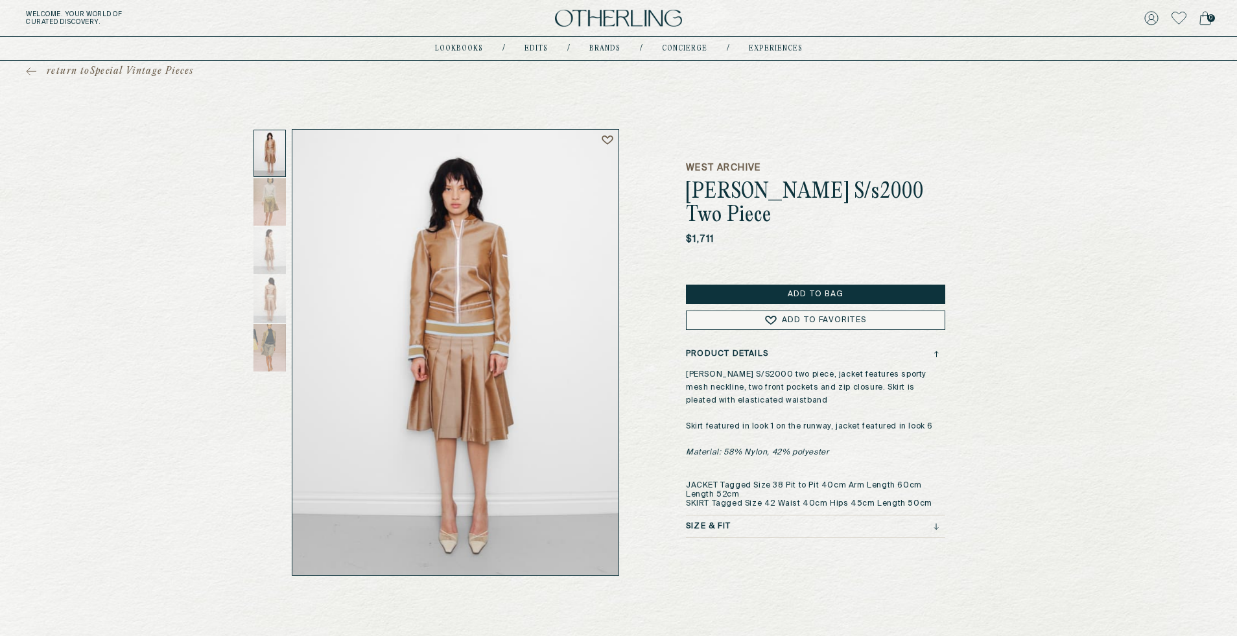
drag, startPoint x: 689, startPoint y: 460, endPoint x: 941, endPoint y: 470, distance: 252.4
click at [942, 470] on div "Product Details Miu Miu S/S2000 two piece, jacket features sporty mesh neckline…" at bounding box center [815, 433] width 259 height 166
click at [877, 479] on p "Miu Miu S/S2000 two piece, jacket features sporty mesh neckline, two front pock…" at bounding box center [812, 438] width 253 height 140
drag, startPoint x: 673, startPoint y: 464, endPoint x: 988, endPoint y: 476, distance: 315.4
click at [988, 476] on div "return to Special Vintage Pieces West Archive Miu Miu S/s2000 Two Piece $1,711 …" at bounding box center [618, 316] width 1237 height 520
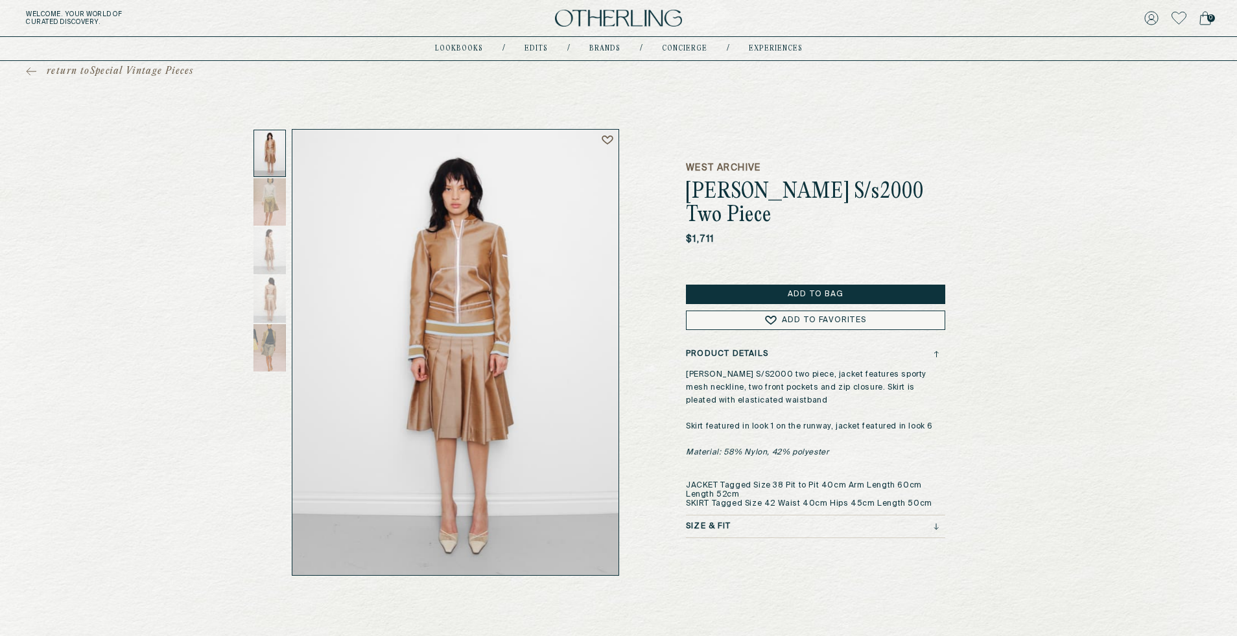
click at [988, 476] on div "return to Special Vintage Pieces West Archive Miu Miu S/s2000 Two Piece $1,711 …" at bounding box center [618, 316] width 1237 height 520
click at [720, 496] on div "Product Details Miu Miu S/S2000 two piece, jacket features sporty mesh neckline…" at bounding box center [815, 444] width 259 height 189
click at [720, 522] on h3 "Size & Fit" at bounding box center [708, 526] width 45 height 9
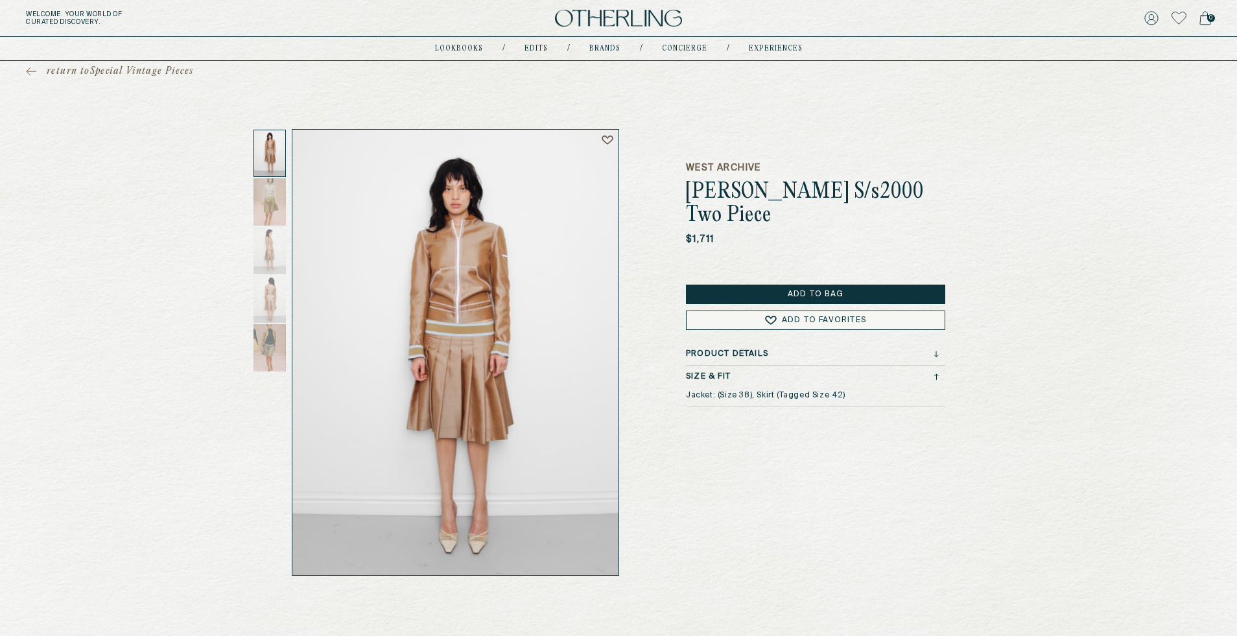
drag, startPoint x: 678, startPoint y: 377, endPoint x: 899, endPoint y: 374, distance: 221.2
click at [899, 376] on div "West Archive Miu Miu S/s2000 Two Piece $1,711 Add to Bag Add to Favorites Produ…" at bounding box center [618, 352] width 674 height 447
click at [899, 374] on div "Size & Fit Jacket: (Size 38), Skirt (Tagged Size 42)" at bounding box center [815, 389] width 259 height 35
drag, startPoint x: 744, startPoint y: 375, endPoint x: 925, endPoint y: 374, distance: 180.3
click at [925, 374] on div "West Archive Miu Miu S/s2000 Two Piece $1,711 Add to Bag Add to Favorites Produ…" at bounding box center [618, 352] width 674 height 447
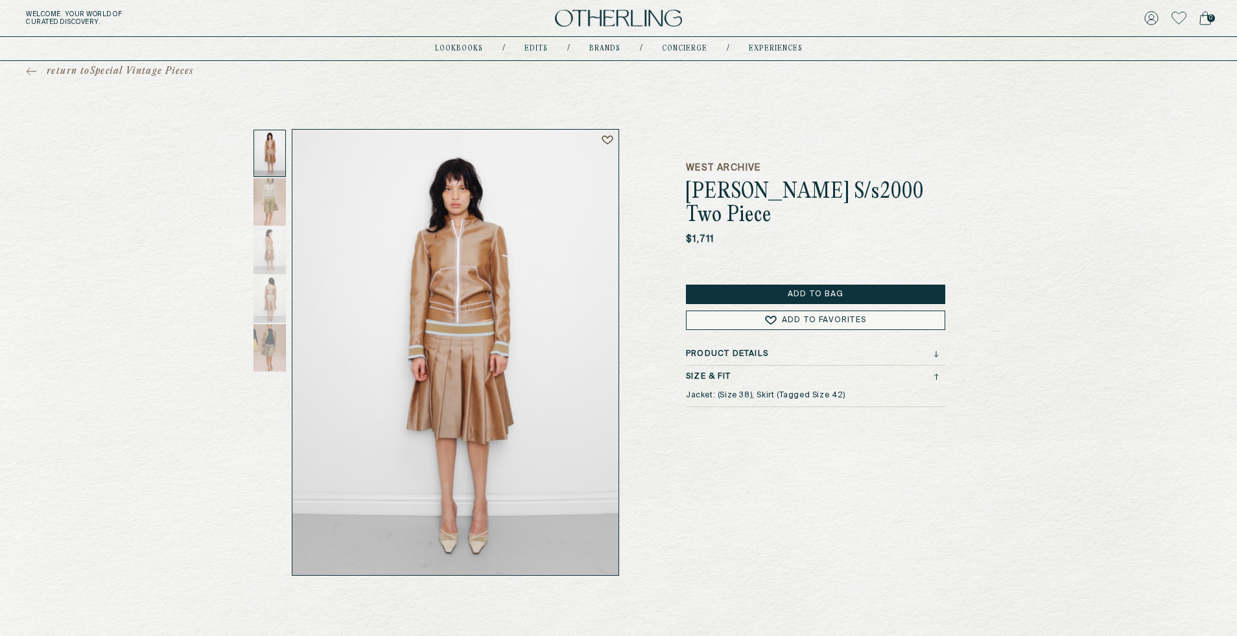
click at [29, 69] on icon at bounding box center [31, 71] width 10 height 9
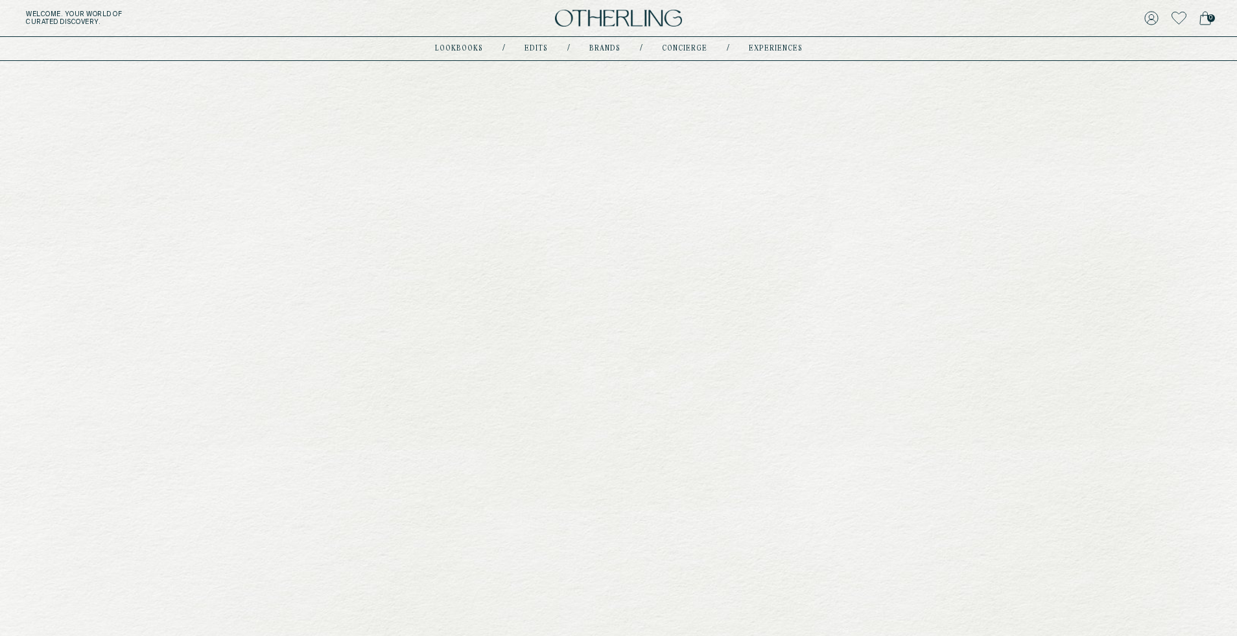
scroll to position [2057, 0]
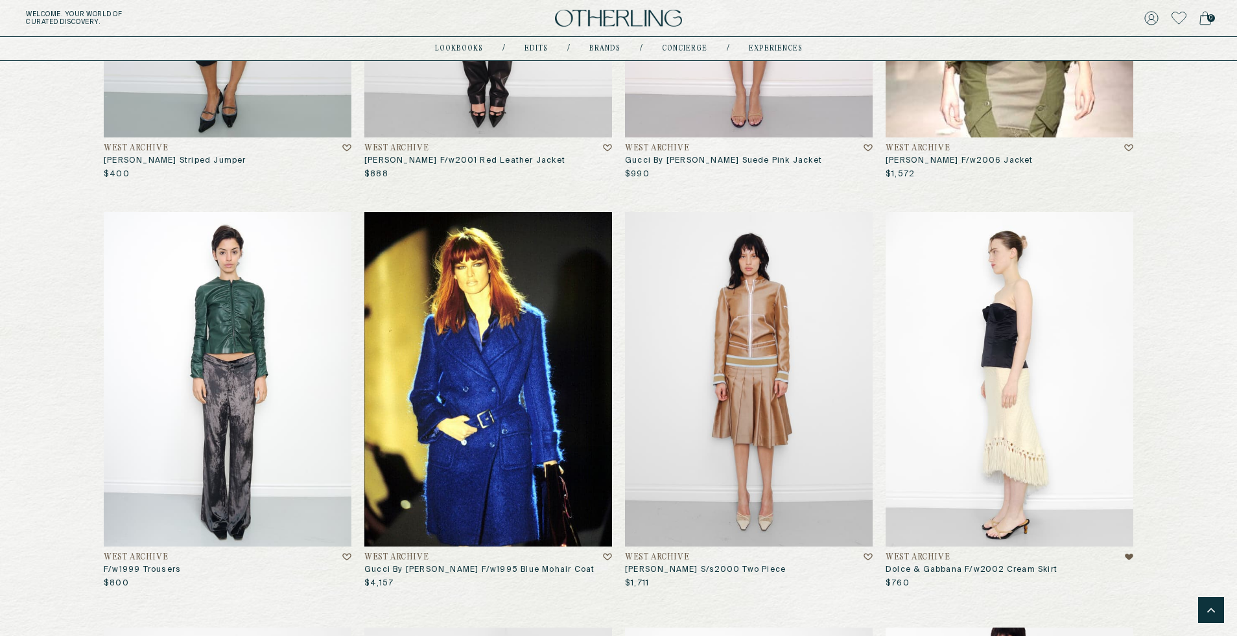
click at [955, 371] on img at bounding box center [1010, 379] width 248 height 335
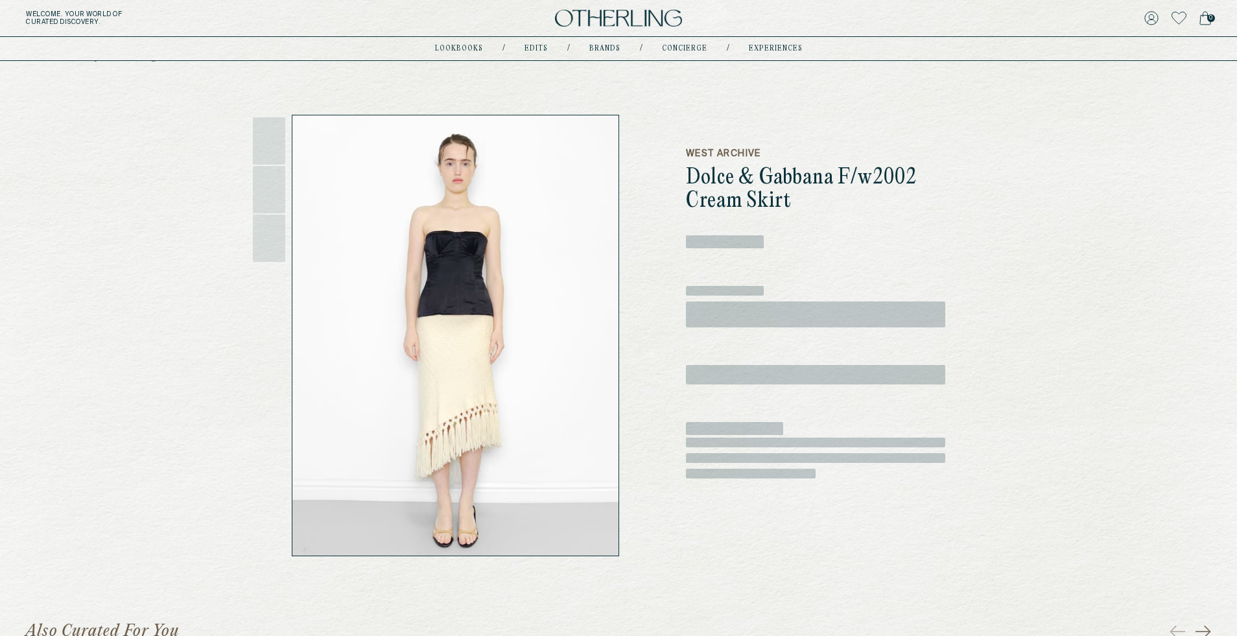
scroll to position [21, 0]
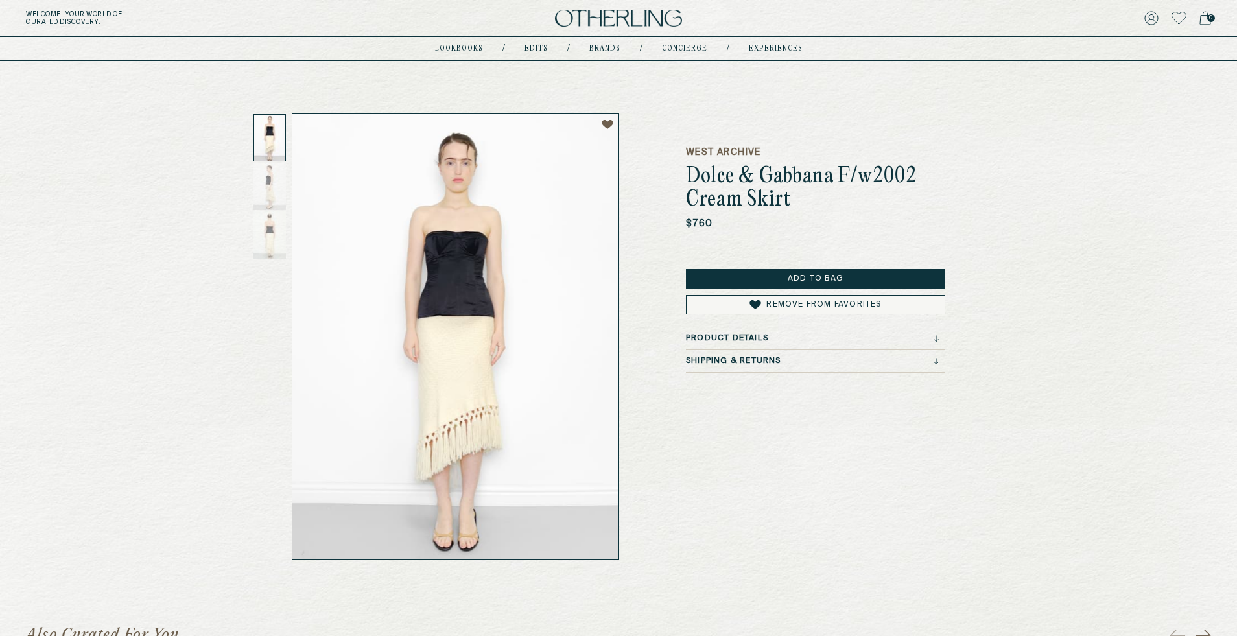
click at [783, 335] on div "Product Details" at bounding box center [812, 338] width 253 height 9
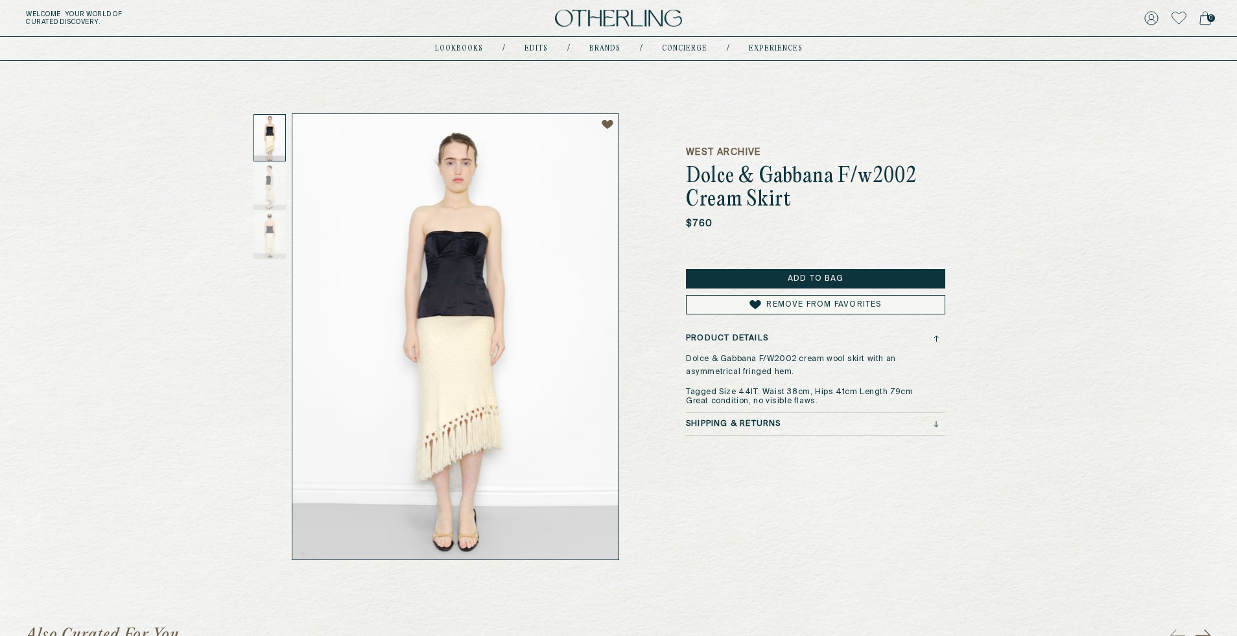
drag, startPoint x: 678, startPoint y: 392, endPoint x: 817, endPoint y: 392, distance: 139.4
click at [817, 392] on div "West Archive Dolce & Gabbana F/w2002 Cream Skirt $760 Add to Bag Remove from Fa…" at bounding box center [618, 336] width 674 height 447
click at [838, 398] on p "Dolce & Gabbana F/W2002 cream wool skirt with an asymmetrical fringed hem. Tagg…" at bounding box center [812, 379] width 253 height 53
drag, startPoint x: 759, startPoint y: 389, endPoint x: 875, endPoint y: 394, distance: 116.8
click at [875, 394] on p "Dolce & Gabbana F/W2002 cream wool skirt with an asymmetrical fringed hem. Tagg…" at bounding box center [812, 379] width 253 height 53
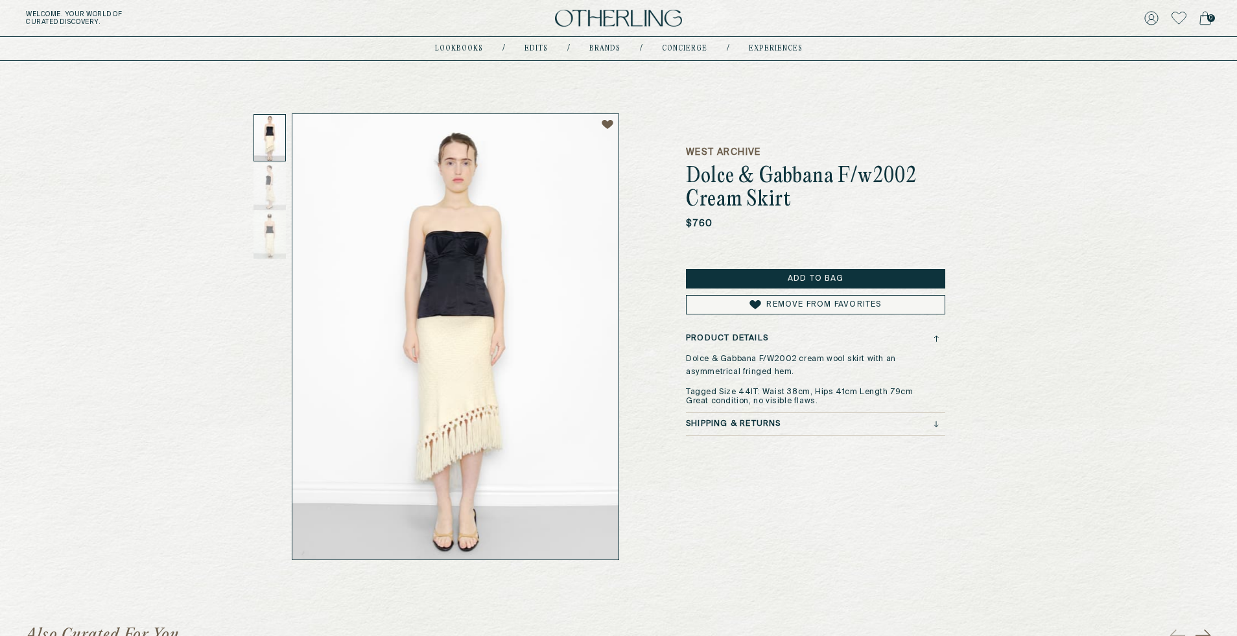
click at [717, 383] on p "Dolce & Gabbana F/W2002 cream wool skirt with an asymmetrical fringed hem. Tagg…" at bounding box center [812, 379] width 253 height 53
drag, startPoint x: 752, startPoint y: 391, endPoint x: 679, endPoint y: 392, distance: 73.3
click at [679, 392] on div "West Archive Dolce & Gabbana F/w2002 Cream Skirt $760 Add to Bag Remove from Fa…" at bounding box center [618, 336] width 674 height 447
copy p "Tagged Size 44IT"
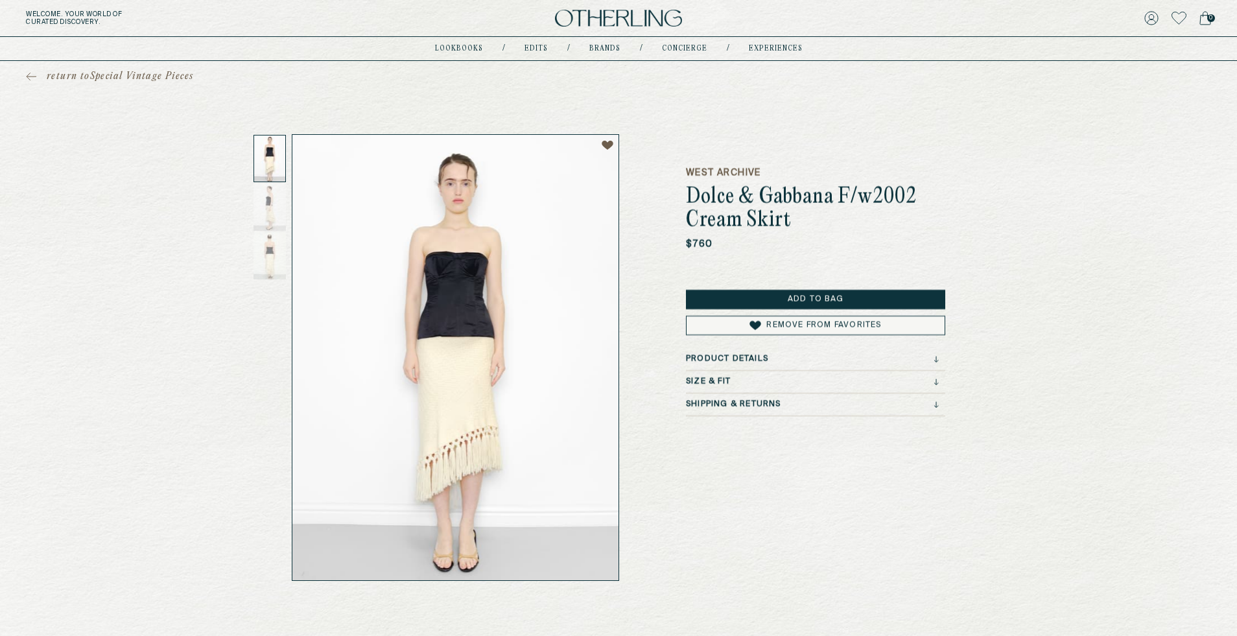
click at [781, 383] on div "Size & Fit" at bounding box center [812, 381] width 253 height 9
drag, startPoint x: 685, startPoint y: 403, endPoint x: 967, endPoint y: 403, distance: 282.1
click at [967, 403] on div "return to Special Vintage Pieces West Archive Dolce & Gabbana F/w2002 Cream Ski…" at bounding box center [618, 321] width 1237 height 520
click at [71, 74] on span "return to Special Vintage Pieces" at bounding box center [120, 76] width 147 height 13
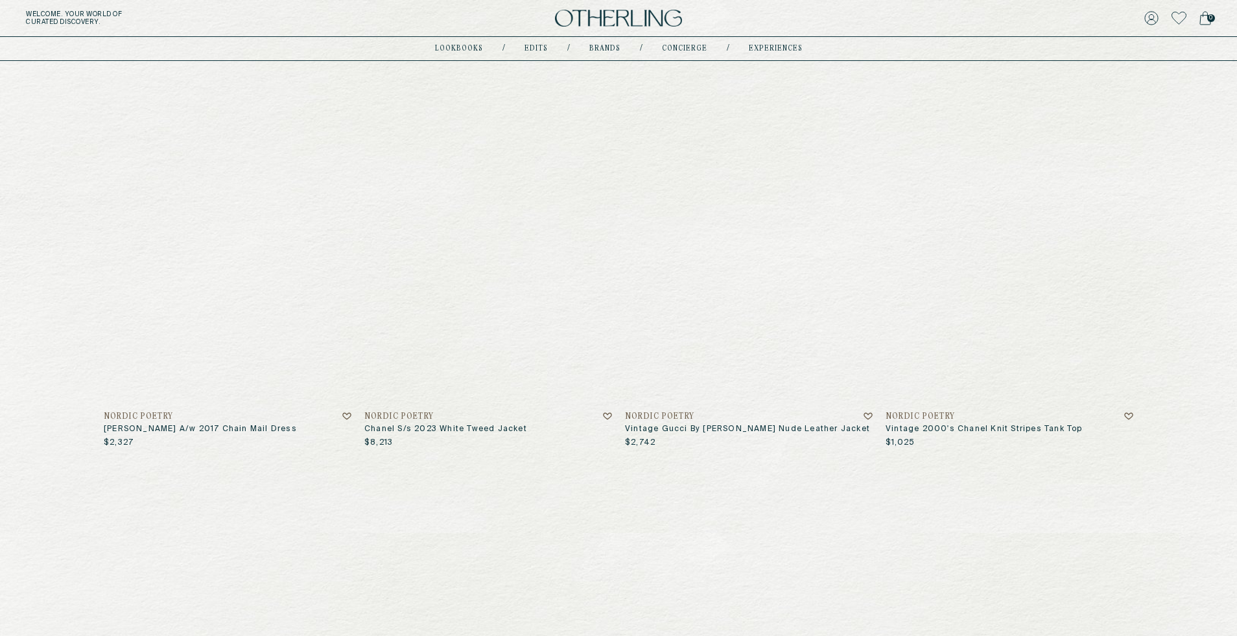
scroll to position [568, 0]
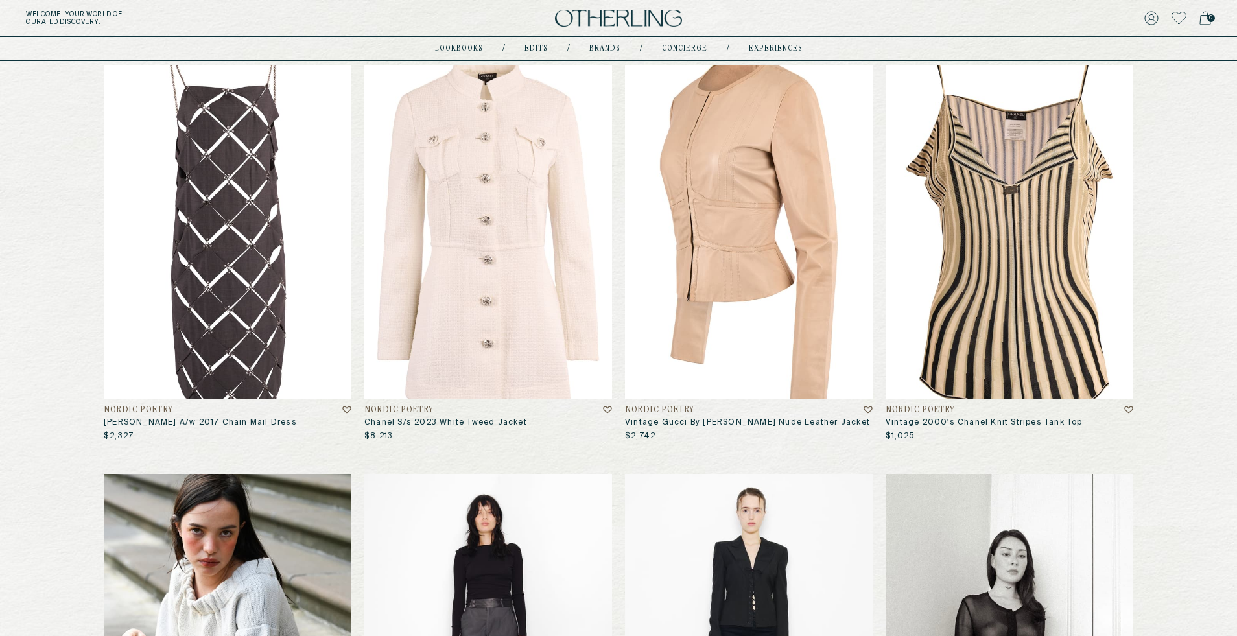
click at [744, 189] on img at bounding box center [749, 232] width 248 height 335
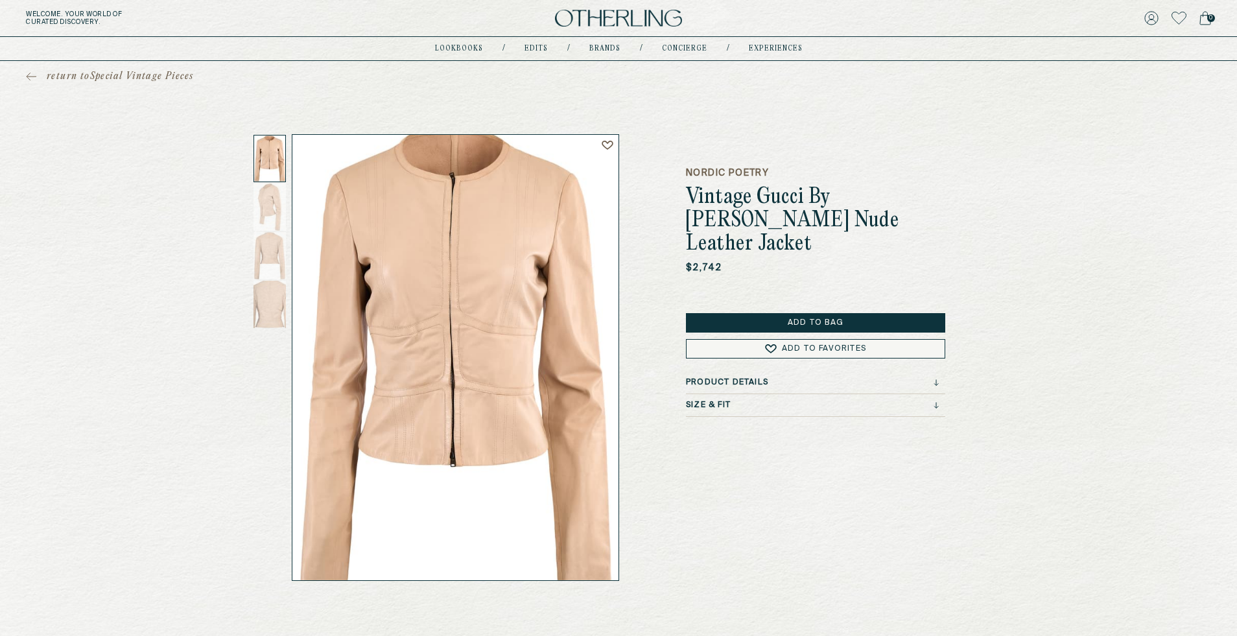
drag, startPoint x: 803, startPoint y: 192, endPoint x: 909, endPoint y: 219, distance: 109.0
click at [909, 219] on div "Nordic Poetry Vintage Gucci By Tom Ford Nude Leather Jacket $2,742 Add to Bag A…" at bounding box center [618, 357] width 674 height 447
click at [1038, 272] on div "return to Special Vintage Pieces Nordic Poetry Vintage Gucci By Tom Ford Nude L…" at bounding box center [618, 321] width 1237 height 520
click at [770, 393] on div "Nordic Poetry Vintage Gucci By Tom Ford Nude Leather Jacket $2,742 Add to Bag A…" at bounding box center [815, 357] width 259 height 447
click at [756, 401] on div "Size & Fit" at bounding box center [815, 409] width 259 height 16
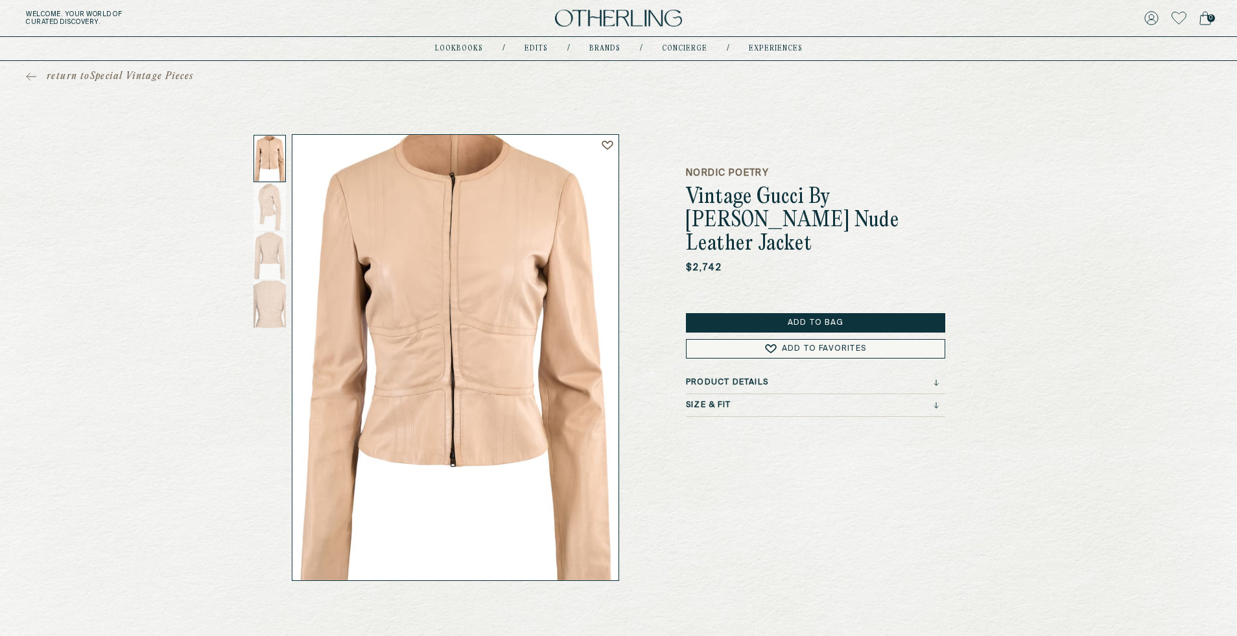
click at [744, 401] on div "Size & Fit" at bounding box center [812, 405] width 253 height 9
click at [695, 401] on div "Size & Fit Size: UK 6-8" at bounding box center [815, 418] width 259 height 35
drag, startPoint x: 684, startPoint y: 411, endPoint x: 754, endPoint y: 411, distance: 70.7
click at [754, 411] on div "Nordic Poetry Vintage Gucci By Tom Ford Nude Leather Jacket $2,742 Add to Bag A…" at bounding box center [618, 357] width 674 height 447
click at [737, 401] on div "Size & Fit Size: UK 6-8" at bounding box center [815, 418] width 259 height 35
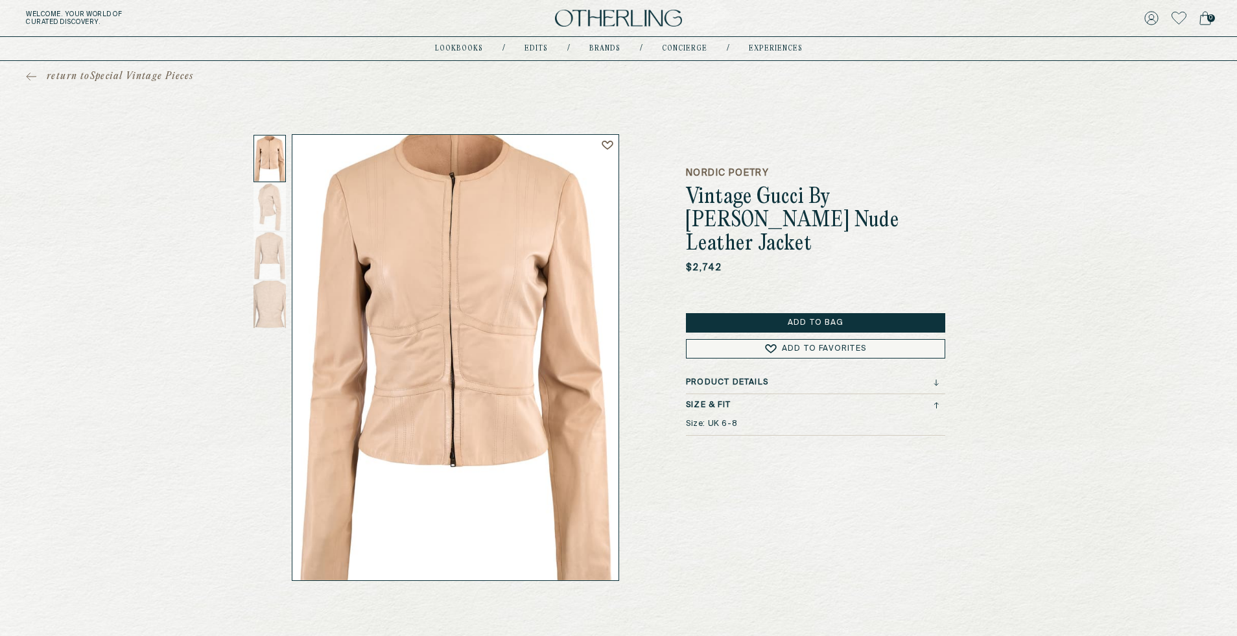
click at [744, 352] on div "Nordic Poetry Vintage Gucci By Tom Ford Nude Leather Jacket $2,742 Add to Bag A…" at bounding box center [815, 357] width 259 height 447
click at [743, 378] on div "Product Details" at bounding box center [815, 386] width 259 height 16
click at [741, 378] on h3 "Product Details" at bounding box center [727, 382] width 82 height 9
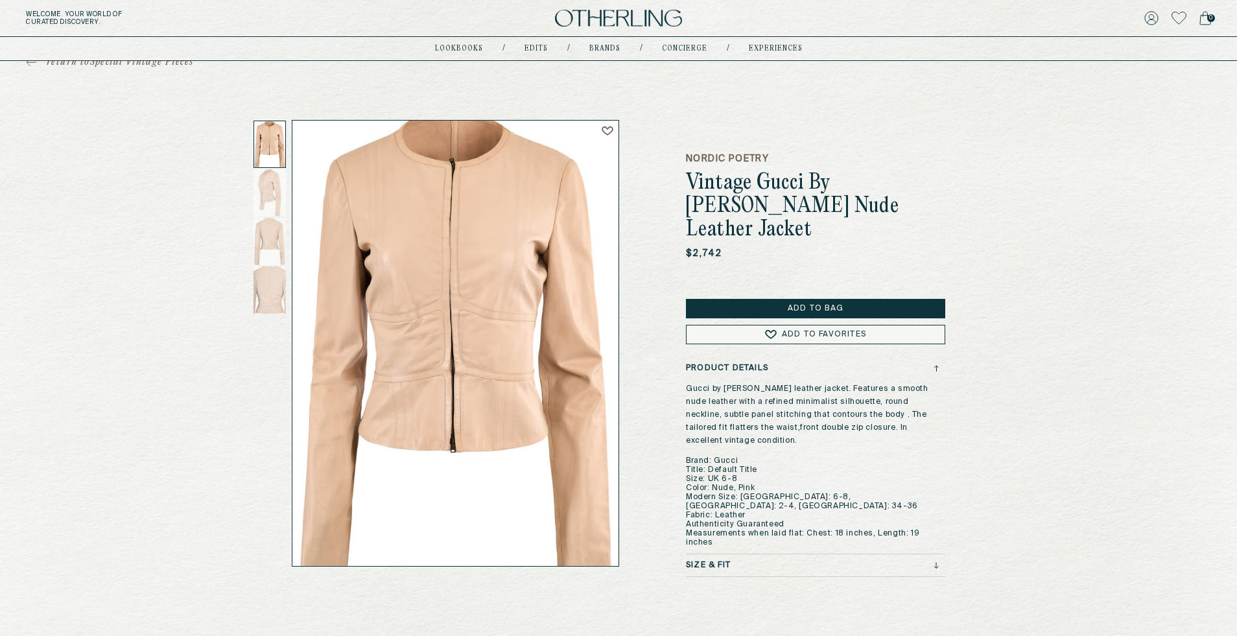
scroll to position [16, 0]
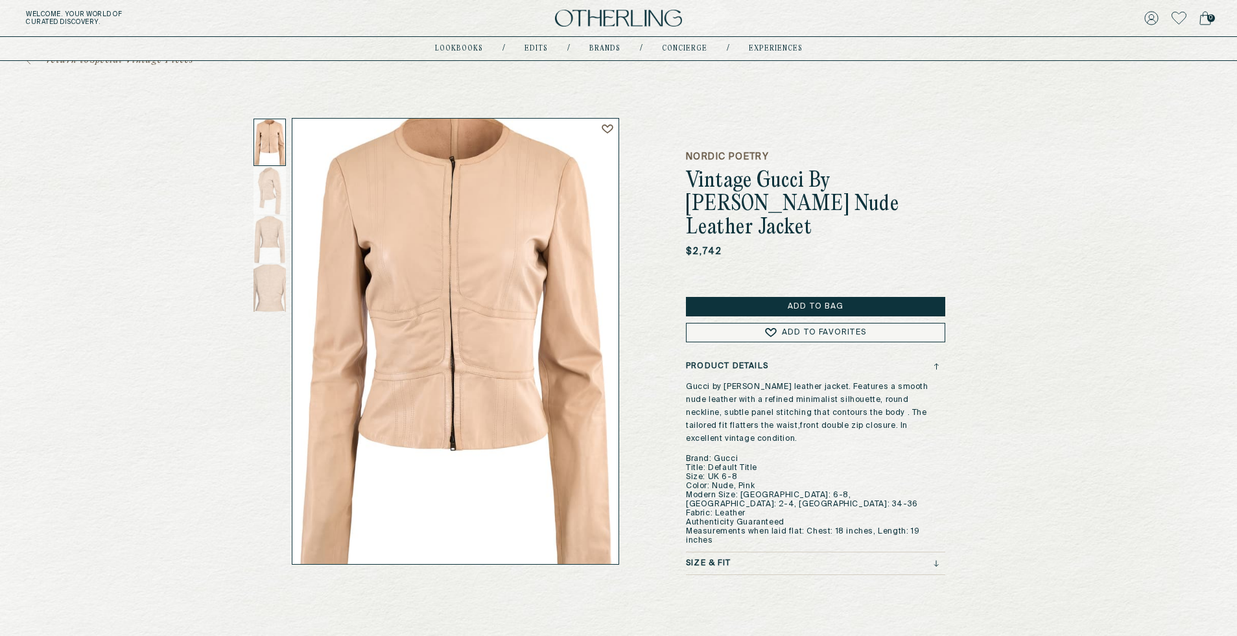
click at [680, 419] on div "Nordic Poetry Vintage Gucci By Tom Ford Nude Leather Jacket $2,742 Add to Bag A…" at bounding box center [618, 346] width 674 height 457
drag, startPoint x: 680, startPoint y: 427, endPoint x: 934, endPoint y: 505, distance: 265.9
click at [934, 505] on div "Nordic Poetry Vintage Gucci By Tom Ford Nude Leather Jacket $2,742 Add to Bag A…" at bounding box center [618, 346] width 674 height 457
click at [875, 496] on p "Gucci by Tom Ford leather jacket. Features a smooth nude leather with a refined…" at bounding box center [812, 463] width 253 height 165
drag, startPoint x: 682, startPoint y: 433, endPoint x: 947, endPoint y: 499, distance: 272.7
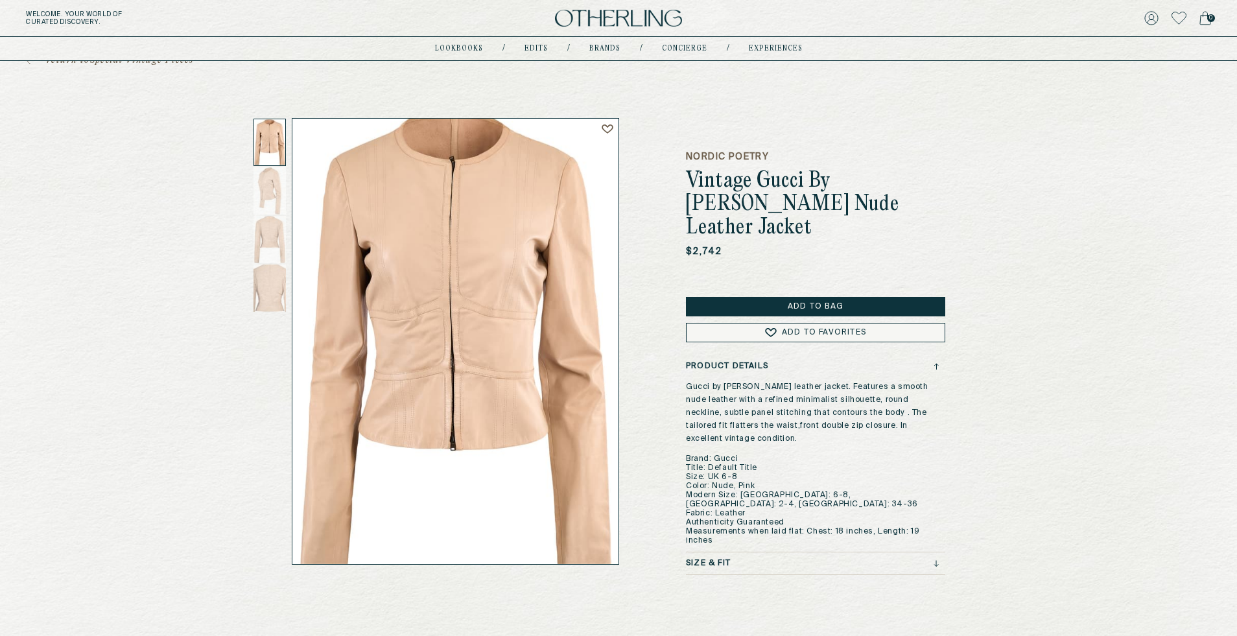
click at [947, 499] on div "Nordic Poetry Vintage Gucci By Tom Ford Nude Leather Jacket $2,742 Add to Bag A…" at bounding box center [618, 346] width 674 height 457
click at [949, 492] on div "Nordic Poetry Vintage Gucci By Tom Ford Nude Leather Jacket $2,742 Add to Bag A…" at bounding box center [618, 346] width 674 height 457
drag, startPoint x: 682, startPoint y: 436, endPoint x: 971, endPoint y: 497, distance: 296.4
click at [971, 497] on div "return to Special Vintage Pieces Nordic Poetry Vintage Gucci By Tom Ford Nude L…" at bounding box center [618, 310] width 1237 height 530
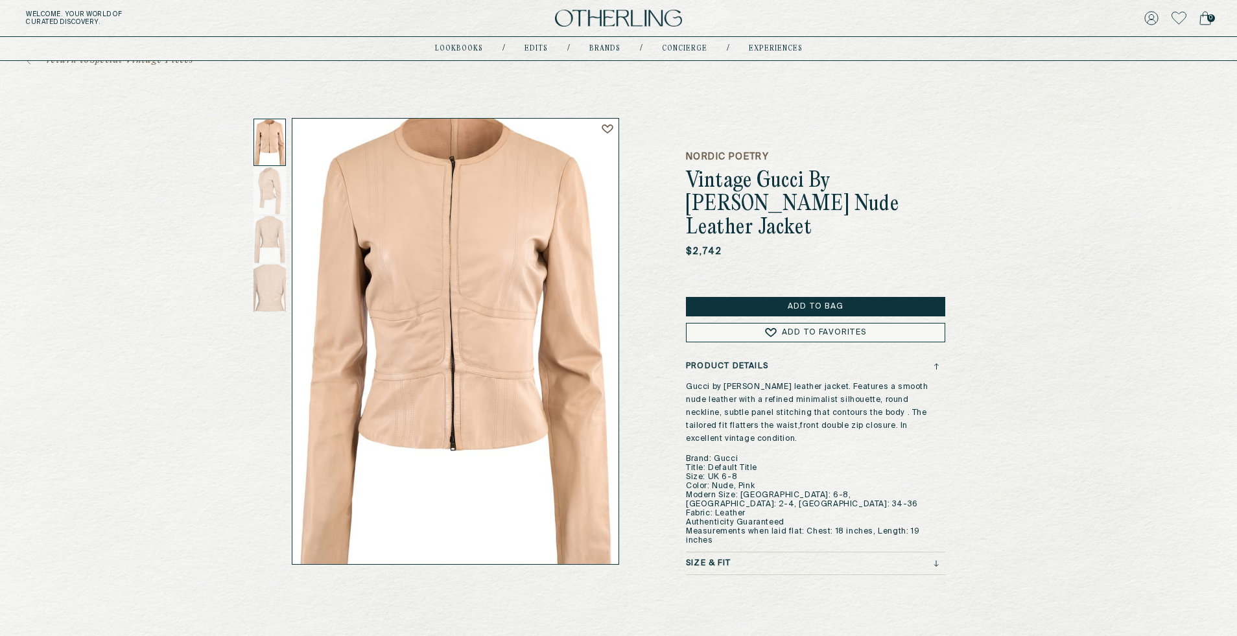
click at [734, 559] on div "Size & Fit" at bounding box center [812, 563] width 253 height 9
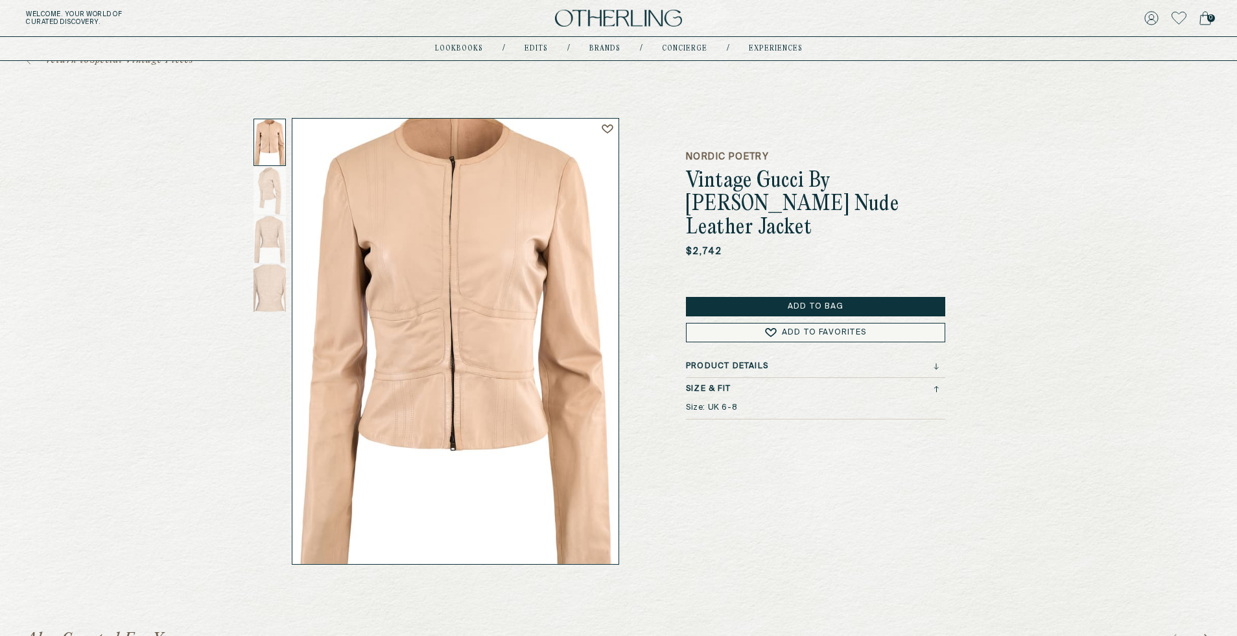
drag, startPoint x: 687, startPoint y: 380, endPoint x: 767, endPoint y: 379, distance: 80.4
click at [768, 385] on div "Size & Fit Size: UK 6-8" at bounding box center [815, 402] width 259 height 35
click at [697, 403] on p "Size: UK 6-8" at bounding box center [711, 407] width 51 height 9
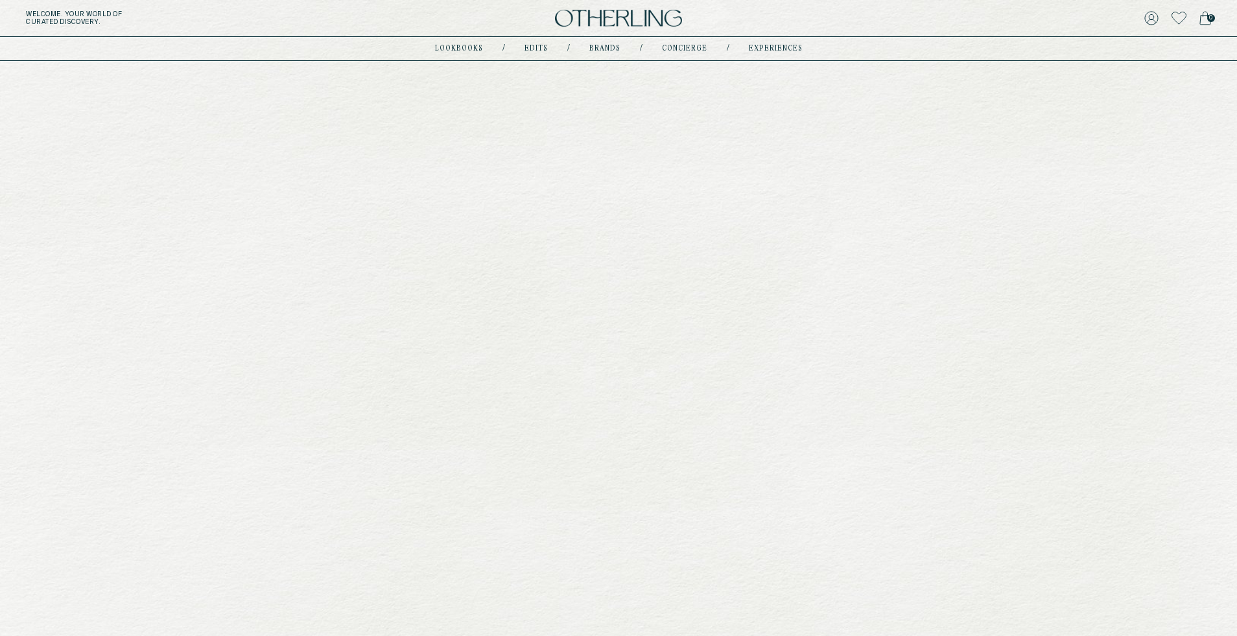
scroll to position [568, 0]
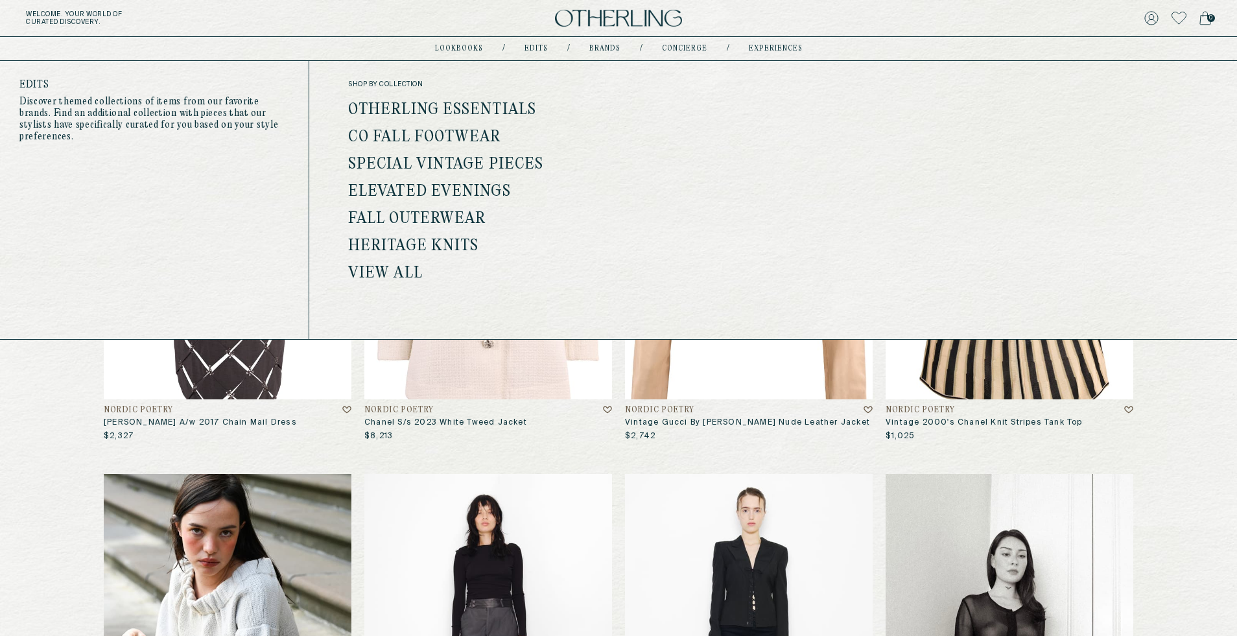
click at [451, 193] on link "Elevated Evenings" at bounding box center [429, 192] width 163 height 17
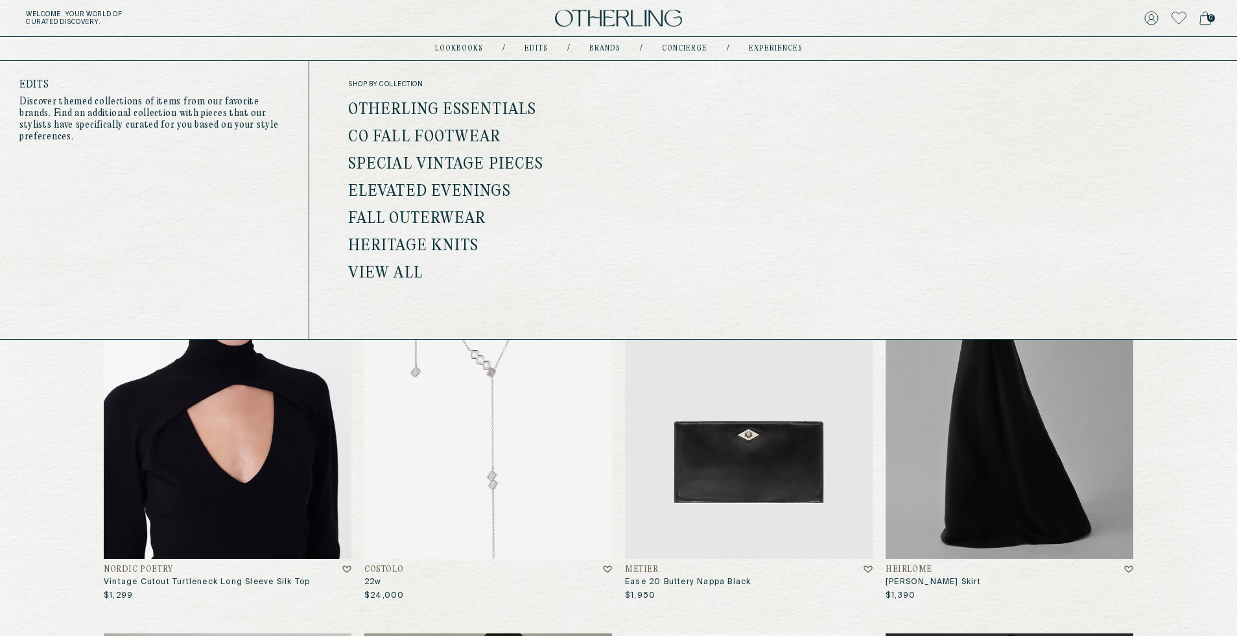
click at [467, 108] on link "Otherling Essentials" at bounding box center [442, 110] width 188 height 17
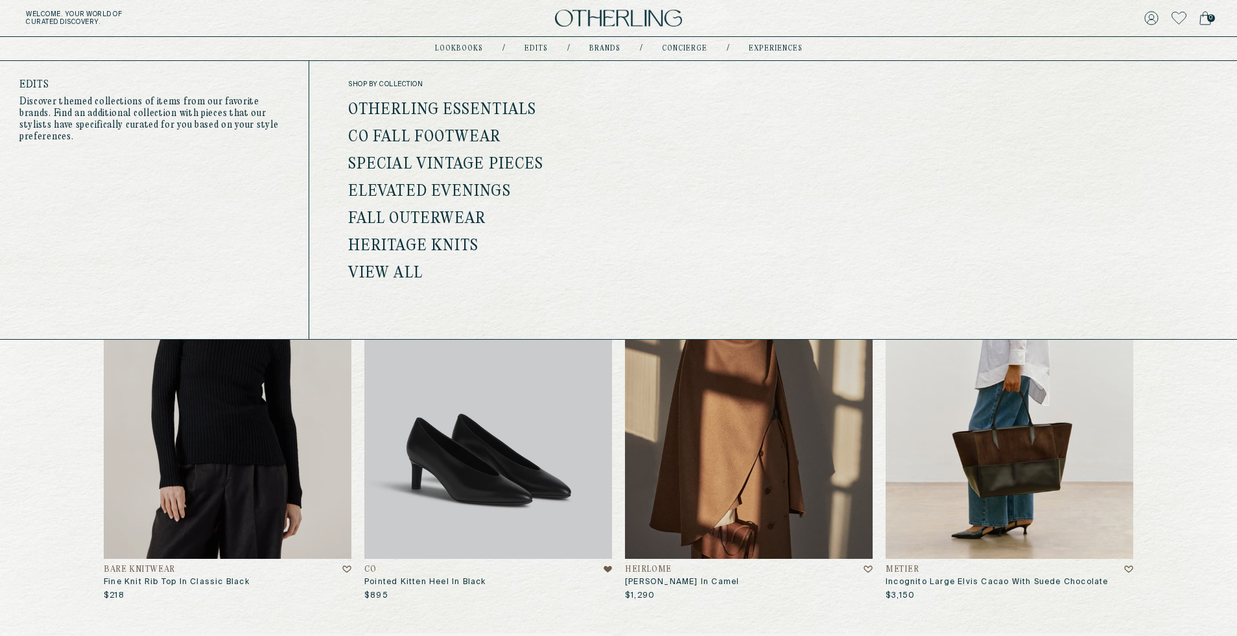
click at [452, 241] on link "Heritage Knits" at bounding box center [413, 246] width 130 height 17
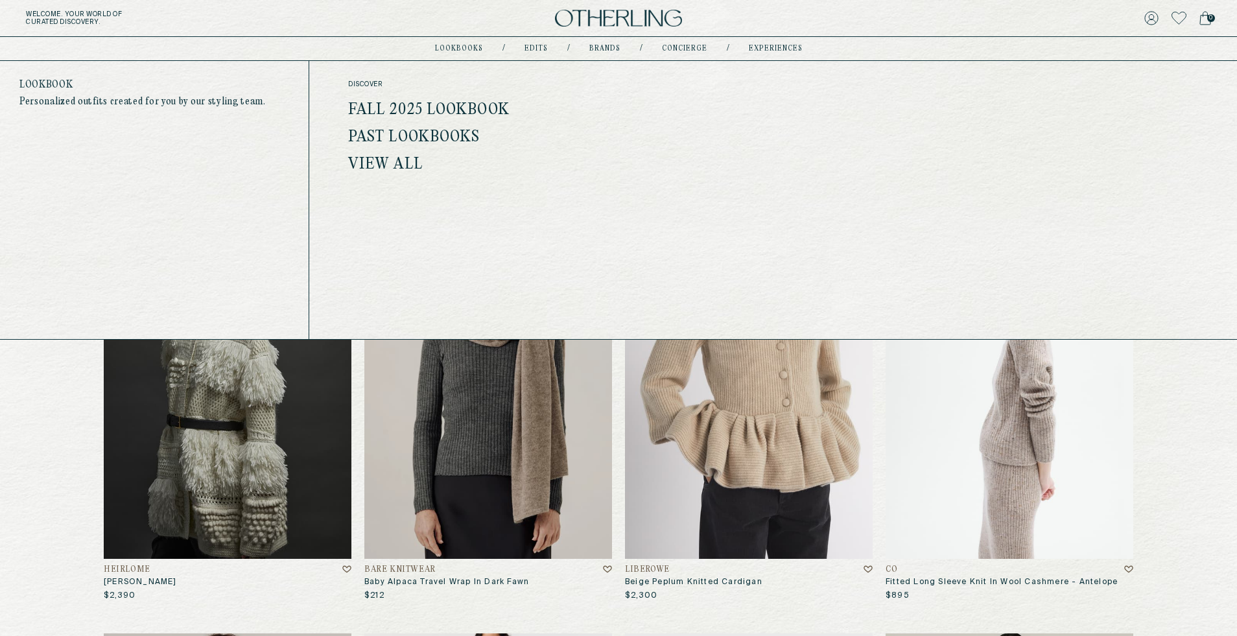
click at [475, 104] on link "Fall 2025 Lookbook" at bounding box center [428, 110] width 161 height 17
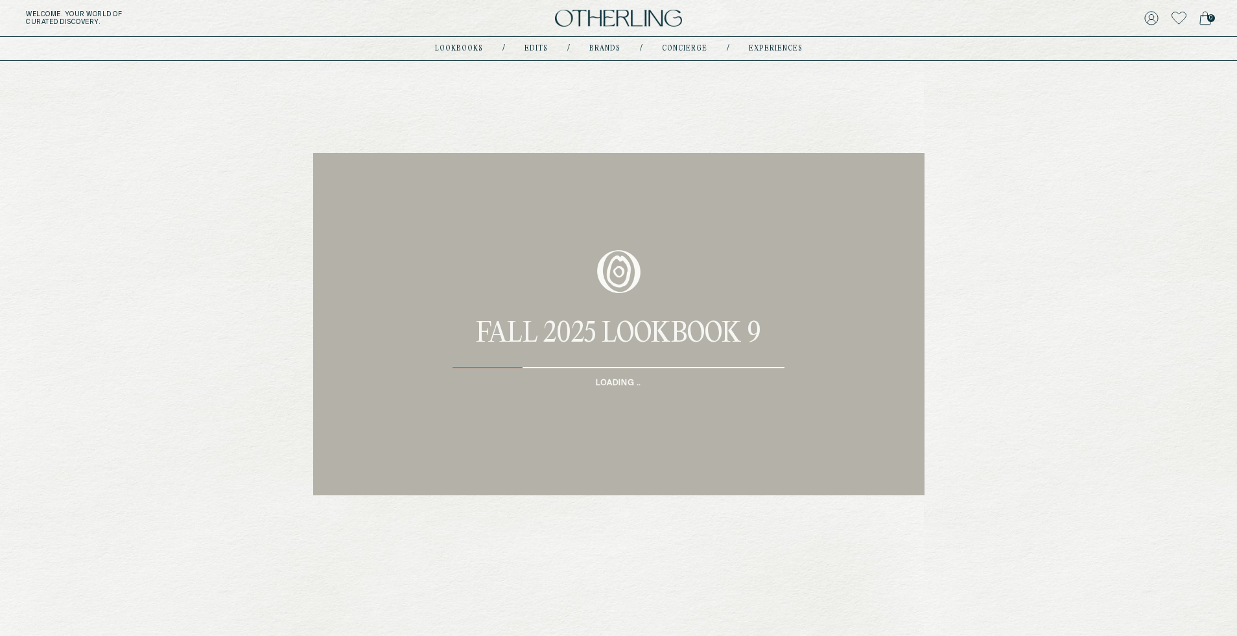
scroll to position [70, 0]
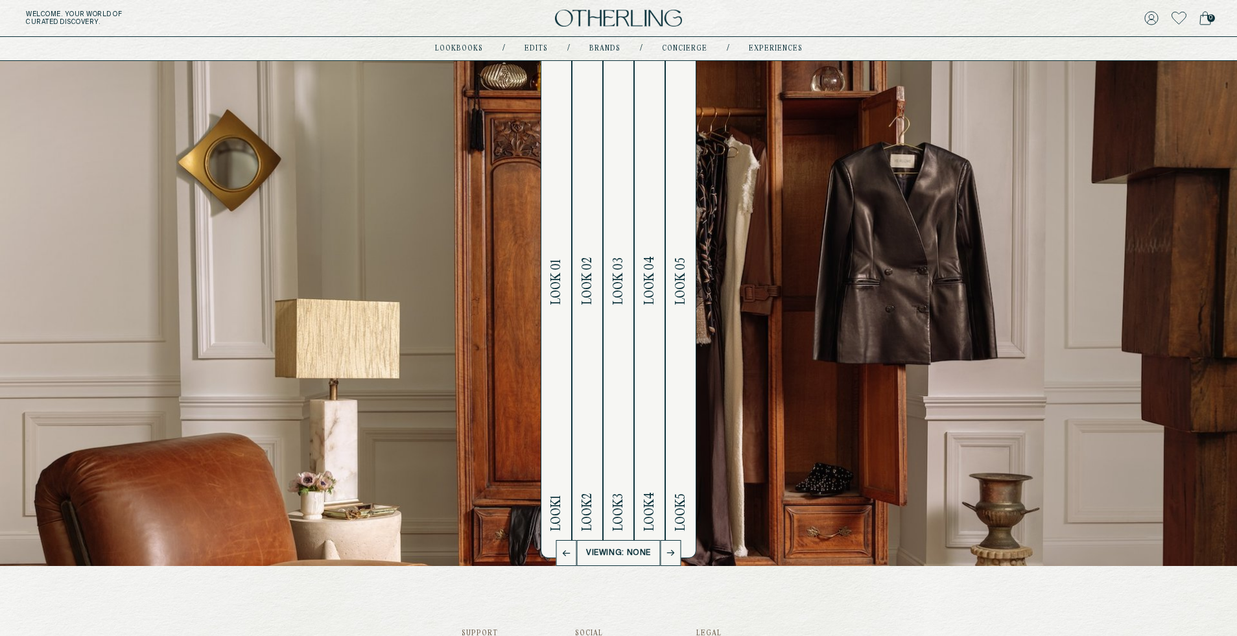
click at [549, 320] on h2 "Look 1 Look 01" at bounding box center [556, 294] width 15 height 528
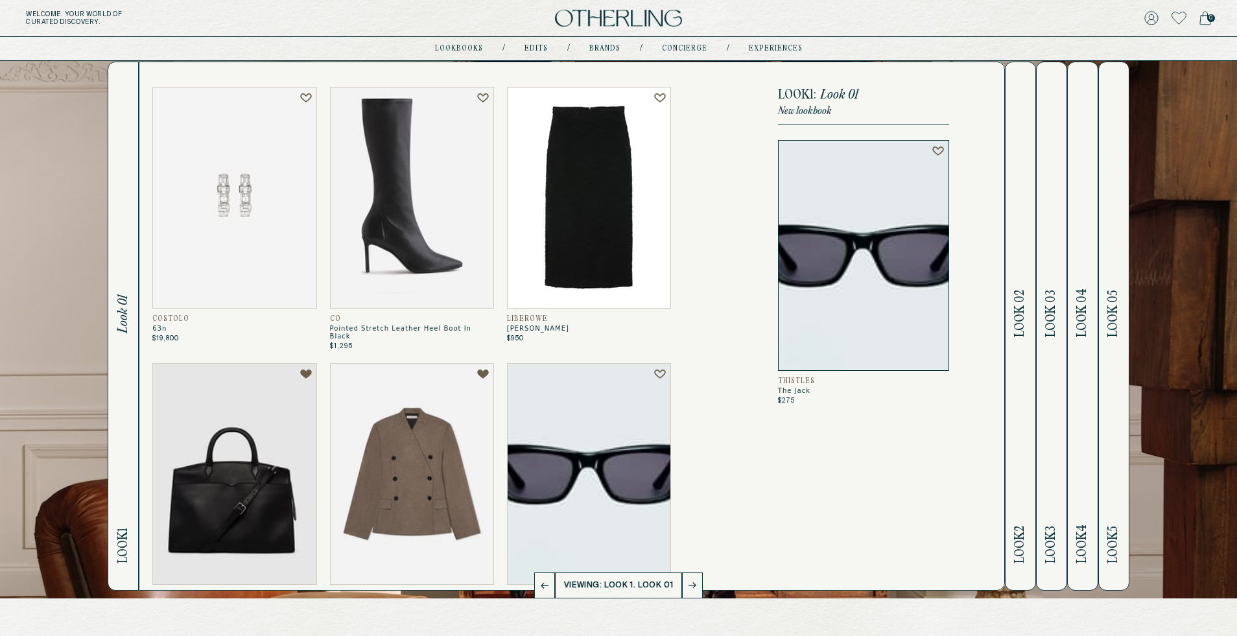
scroll to position [36, 0]
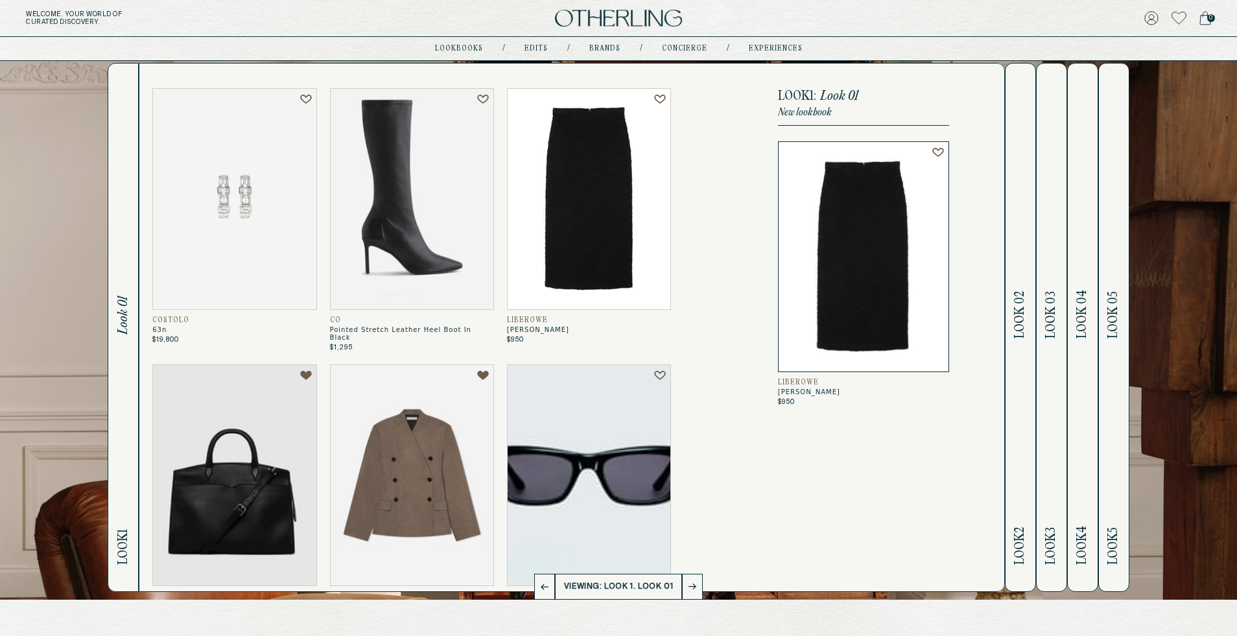
click at [1014, 352] on h2 "Look 2 Look 02" at bounding box center [1020, 328] width 15 height 528
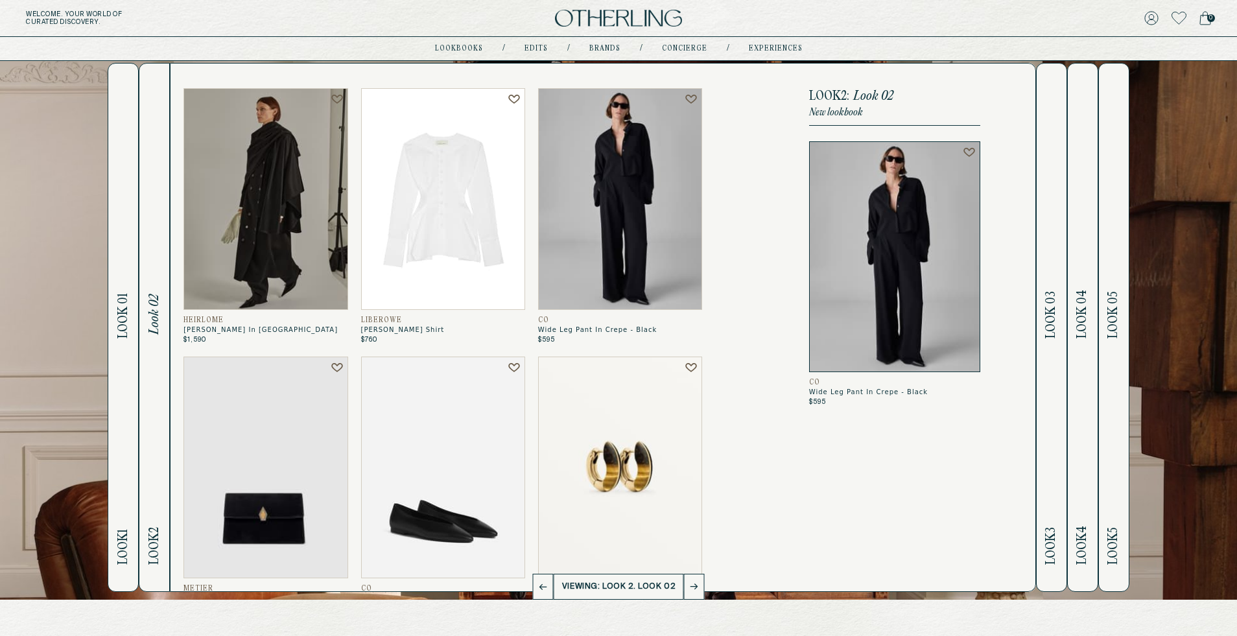
click at [1052, 377] on h2 "Look 3 Look 03" at bounding box center [1051, 328] width 15 height 528
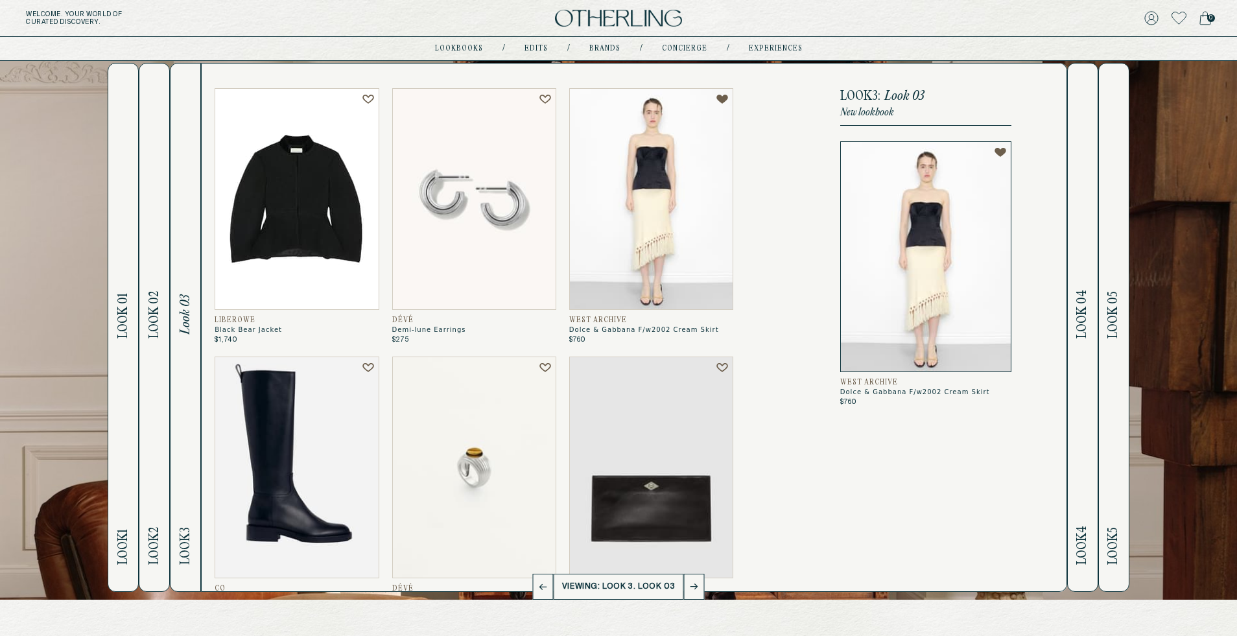
click at [1094, 407] on button "Look 4 Look 04" at bounding box center [1082, 327] width 31 height 529
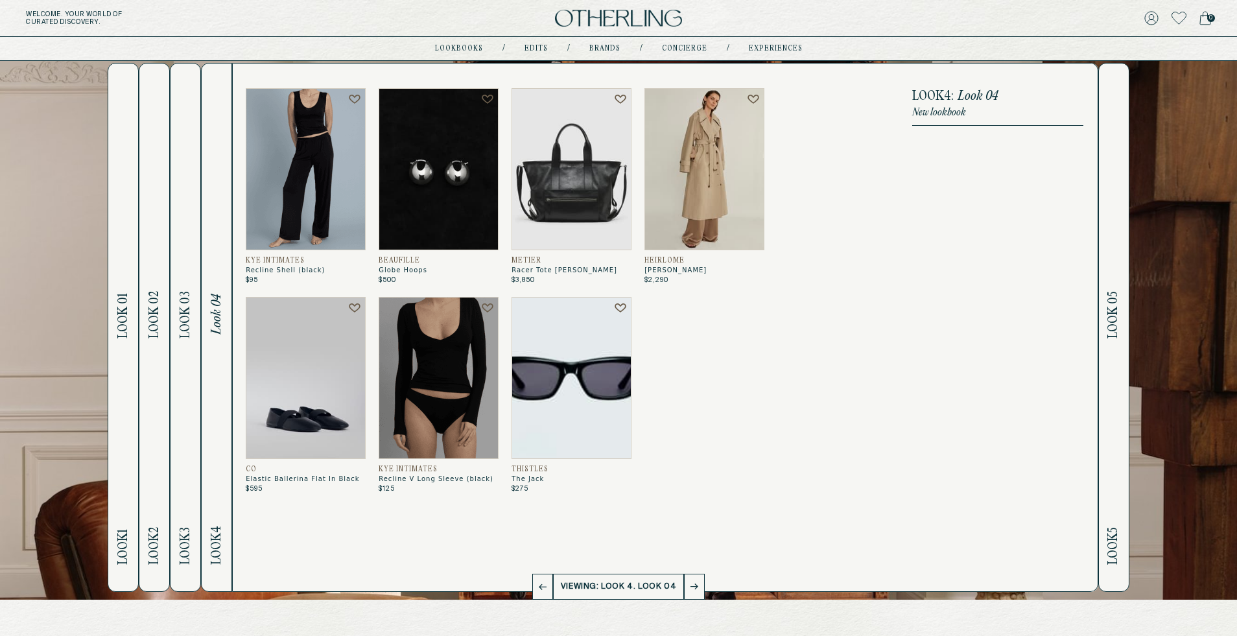
click at [1112, 385] on h2 "Look 5 Look 05" at bounding box center [1113, 328] width 15 height 528
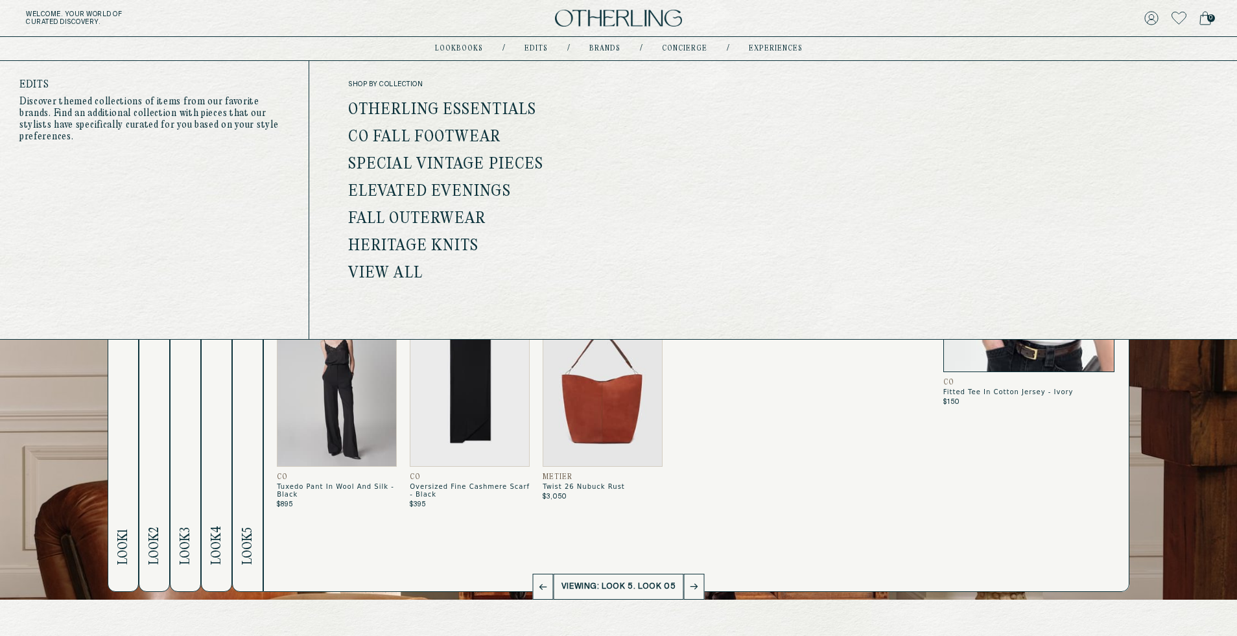
click at [478, 162] on link "Special Vintage Pieces" at bounding box center [445, 164] width 195 height 17
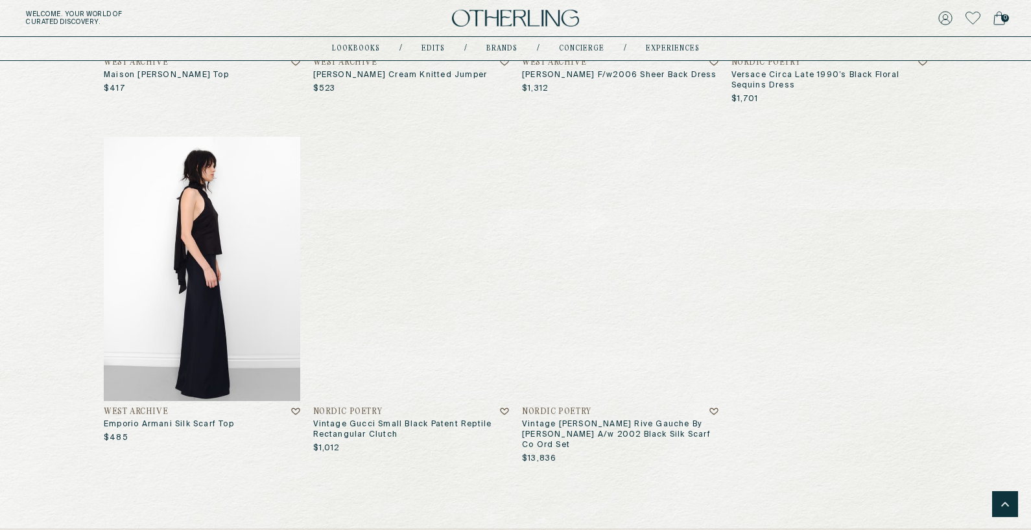
scroll to position [2527, 0]
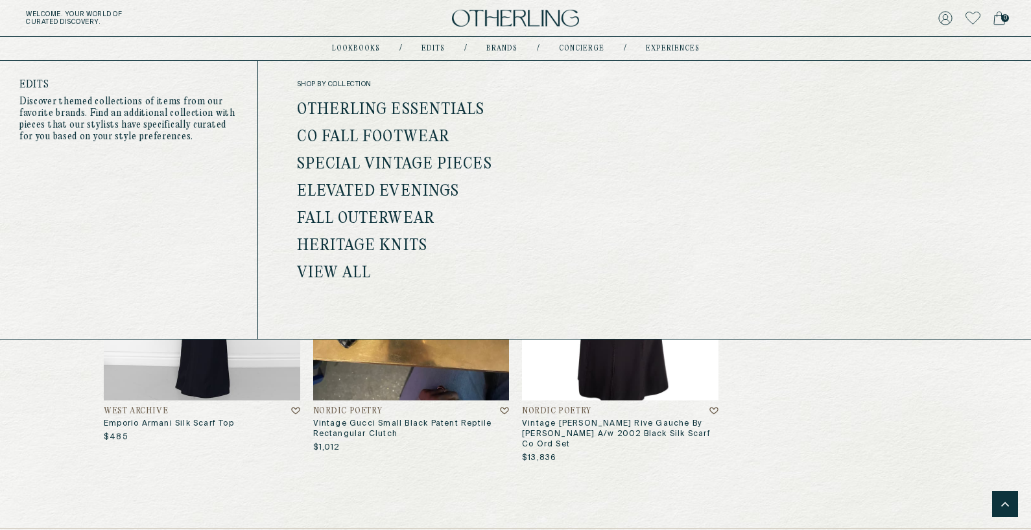
click at [400, 213] on link "Fall Outerwear" at bounding box center [365, 219] width 137 height 17
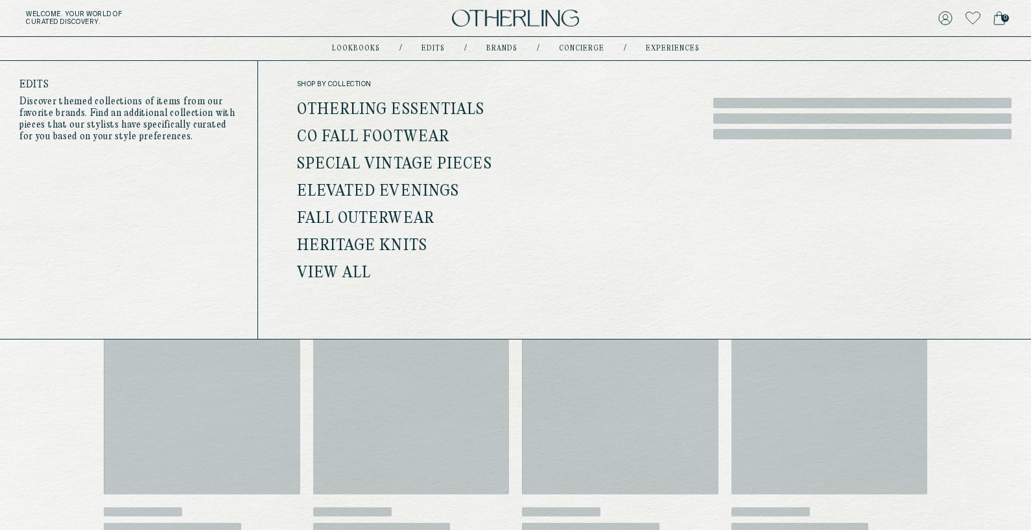
click at [409, 189] on link "Elevated Evenings" at bounding box center [378, 192] width 163 height 17
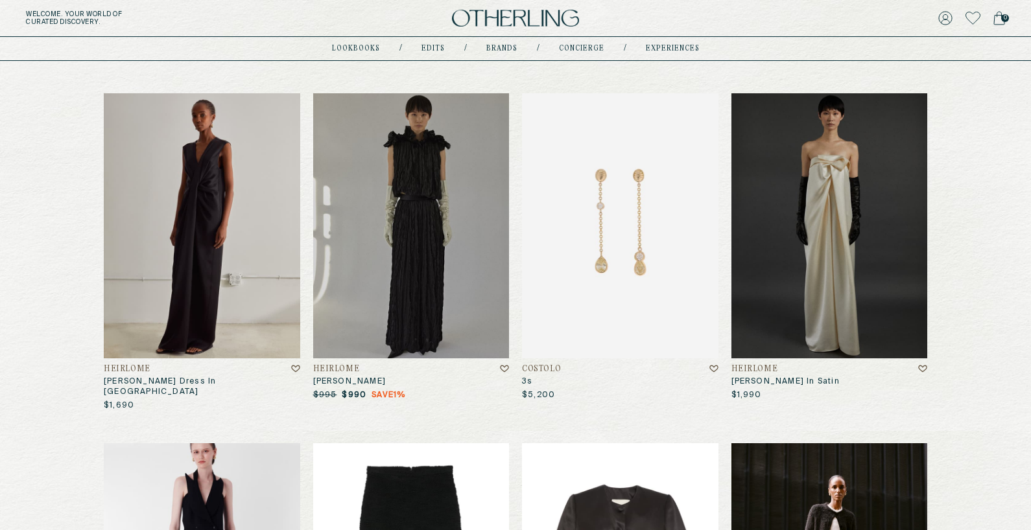
scroll to position [478, 0]
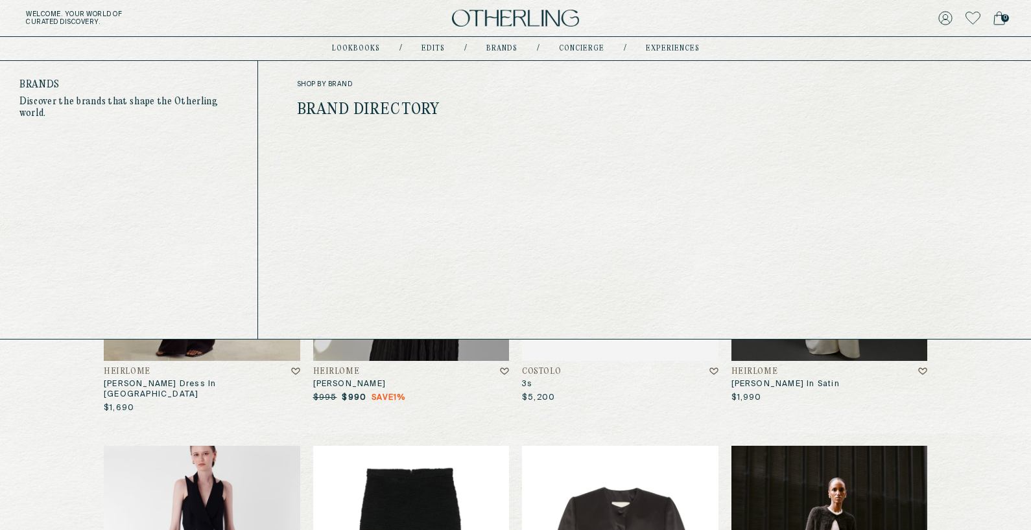
click at [354, 115] on link "Brand Directory" at bounding box center [368, 110] width 143 height 17
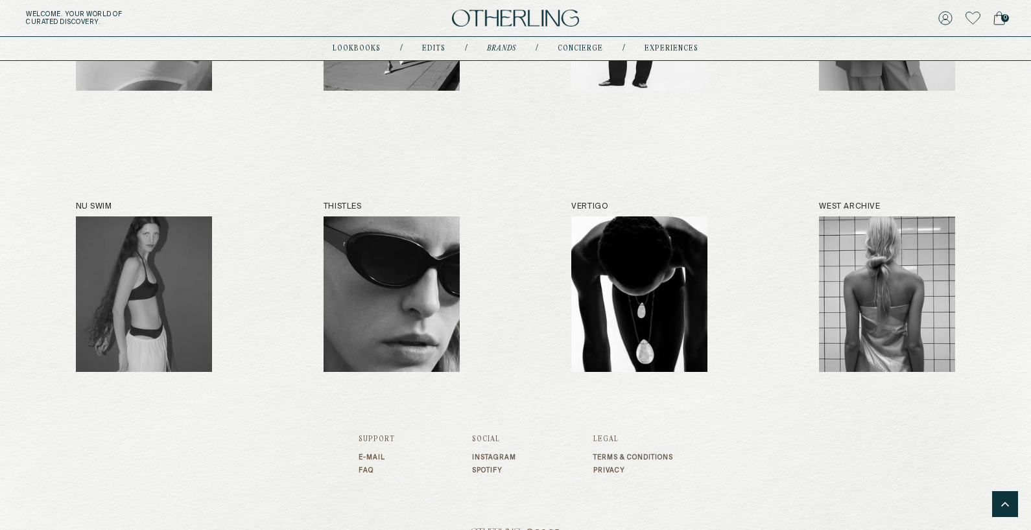
scroll to position [1198, 0]
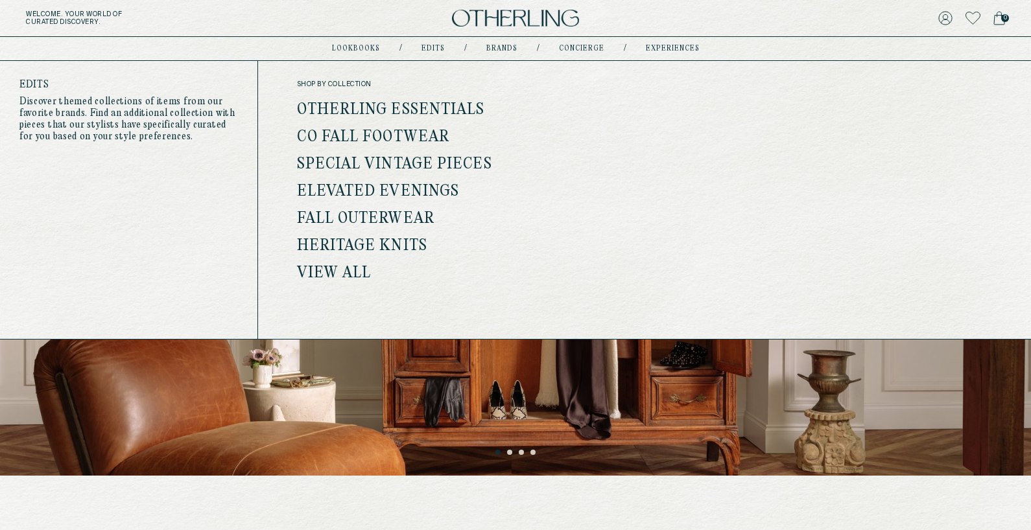
click at [405, 135] on link "Co Fall Footwear" at bounding box center [373, 137] width 153 height 17
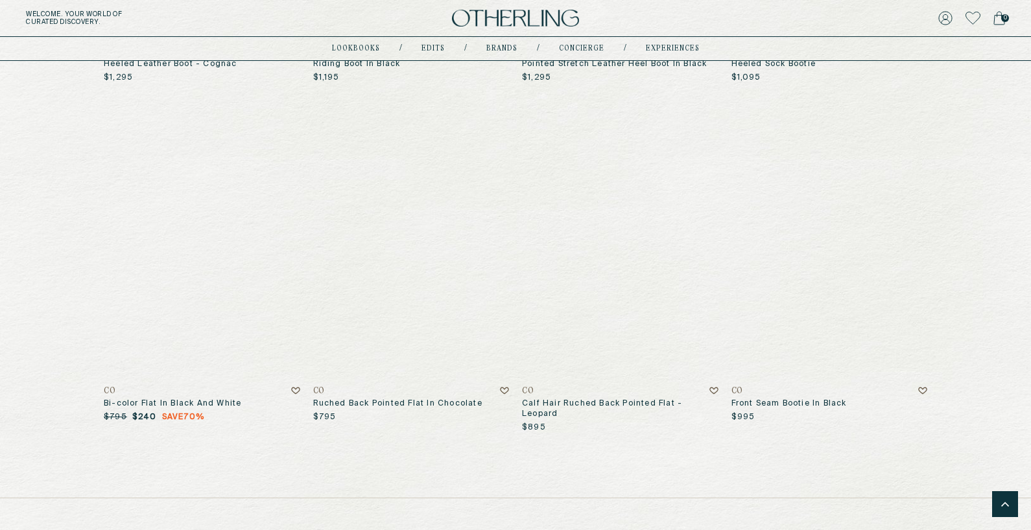
scroll to position [1124, 0]
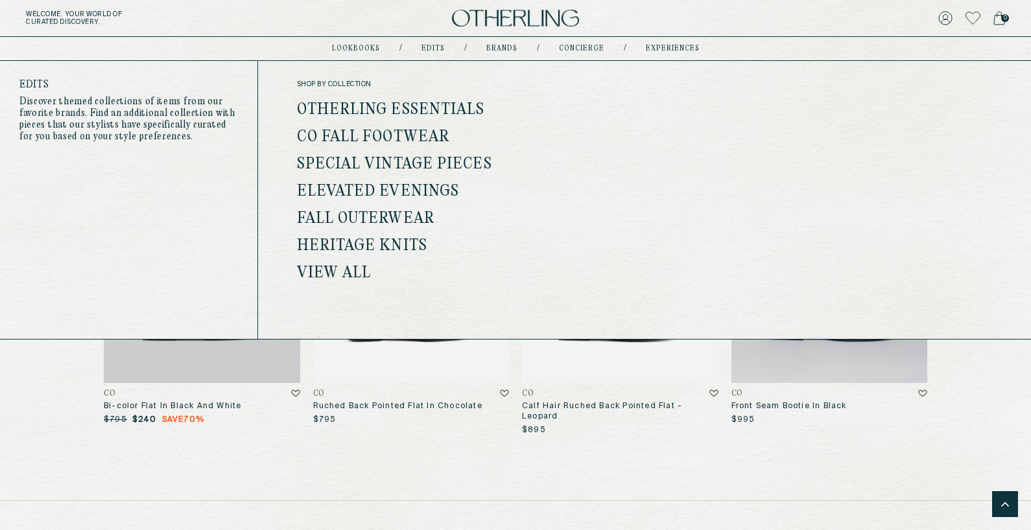
click at [451, 106] on link "Otherling Essentials" at bounding box center [391, 110] width 188 height 17
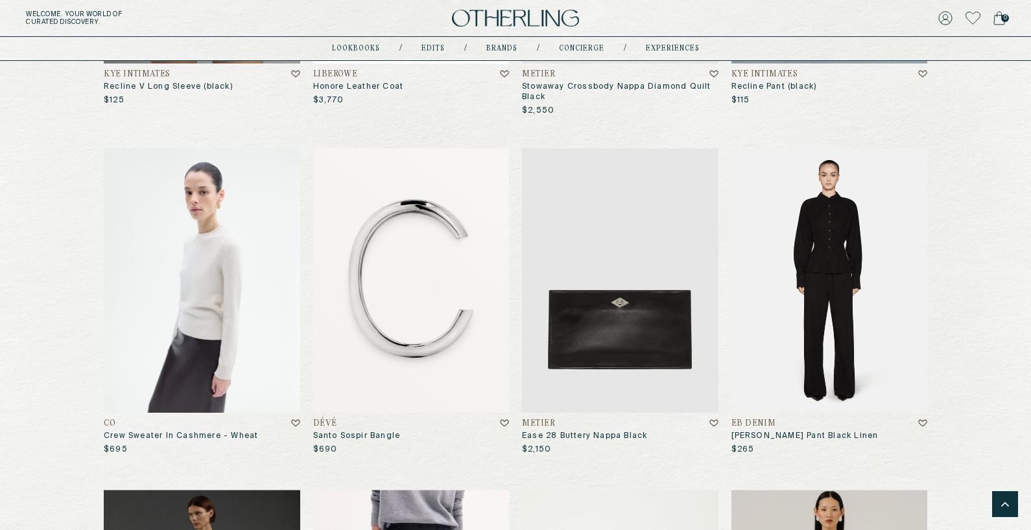
scroll to position [2979, 0]
